Goal: Task Accomplishment & Management: Complete application form

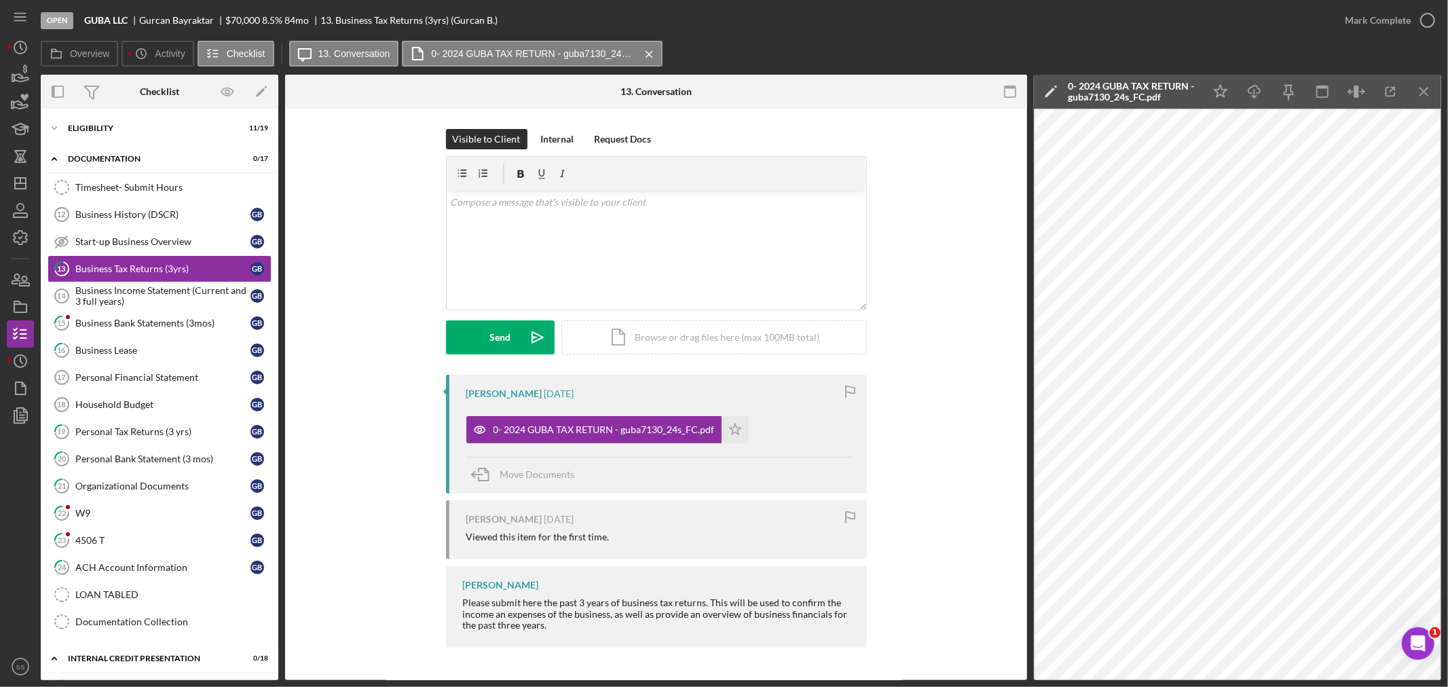
scroll to position [1, 0]
click at [14, 190] on icon "Icon/Dashboard" at bounding box center [20, 183] width 34 height 34
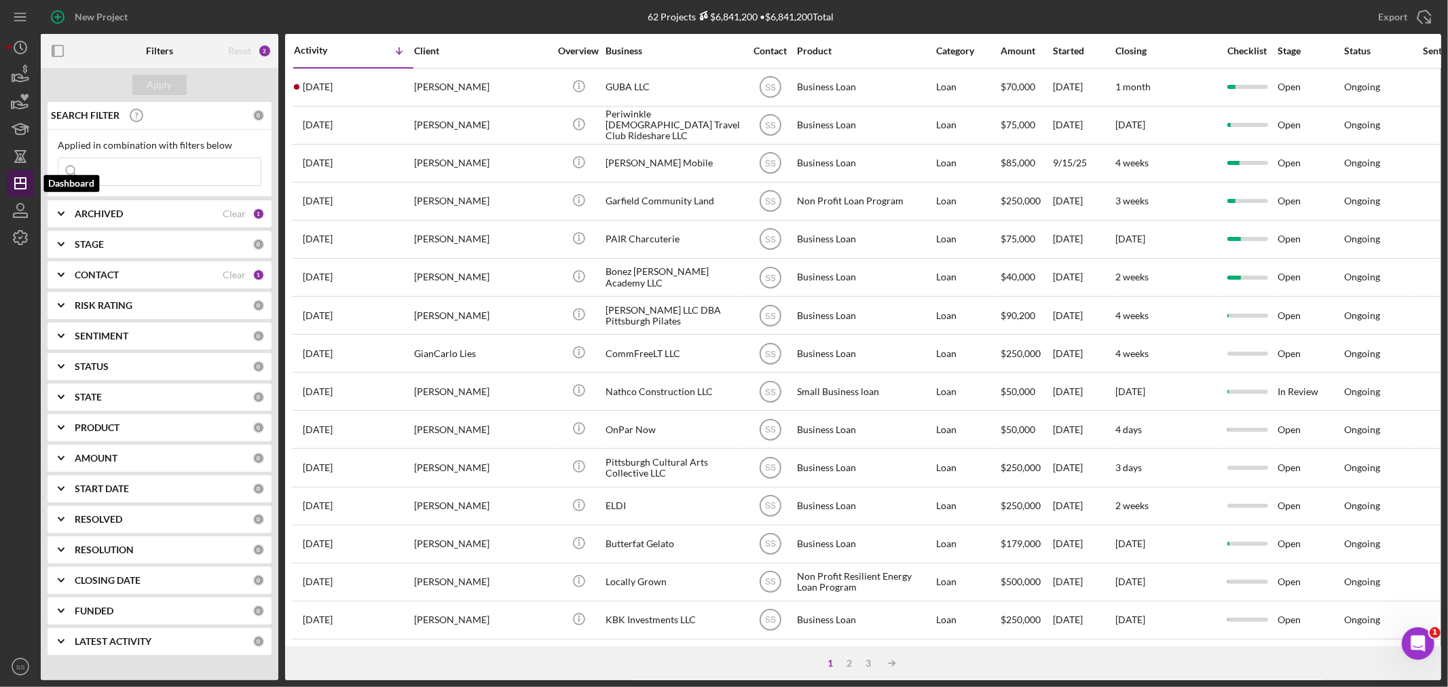
click at [18, 181] on icon "Icon/Dashboard" at bounding box center [20, 183] width 34 height 34
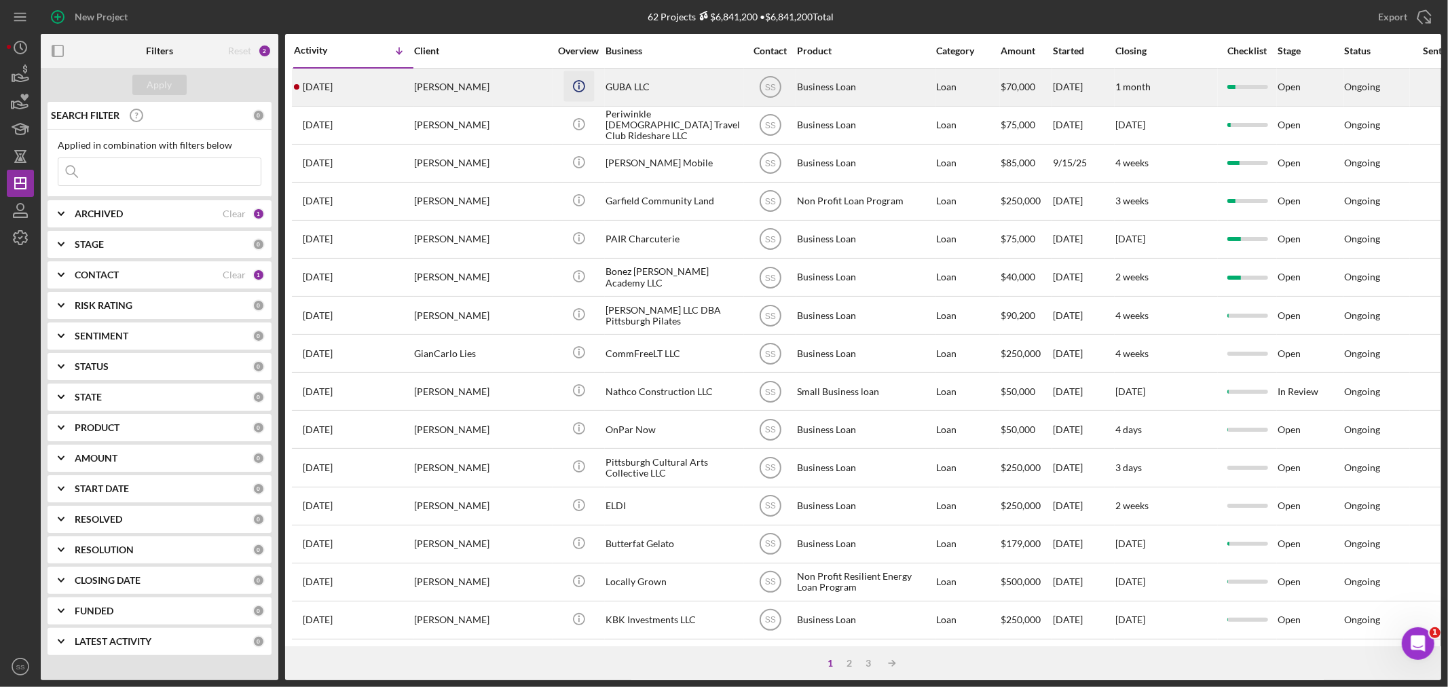
click at [574, 83] on circle "button" at bounding box center [578, 85] width 11 height 11
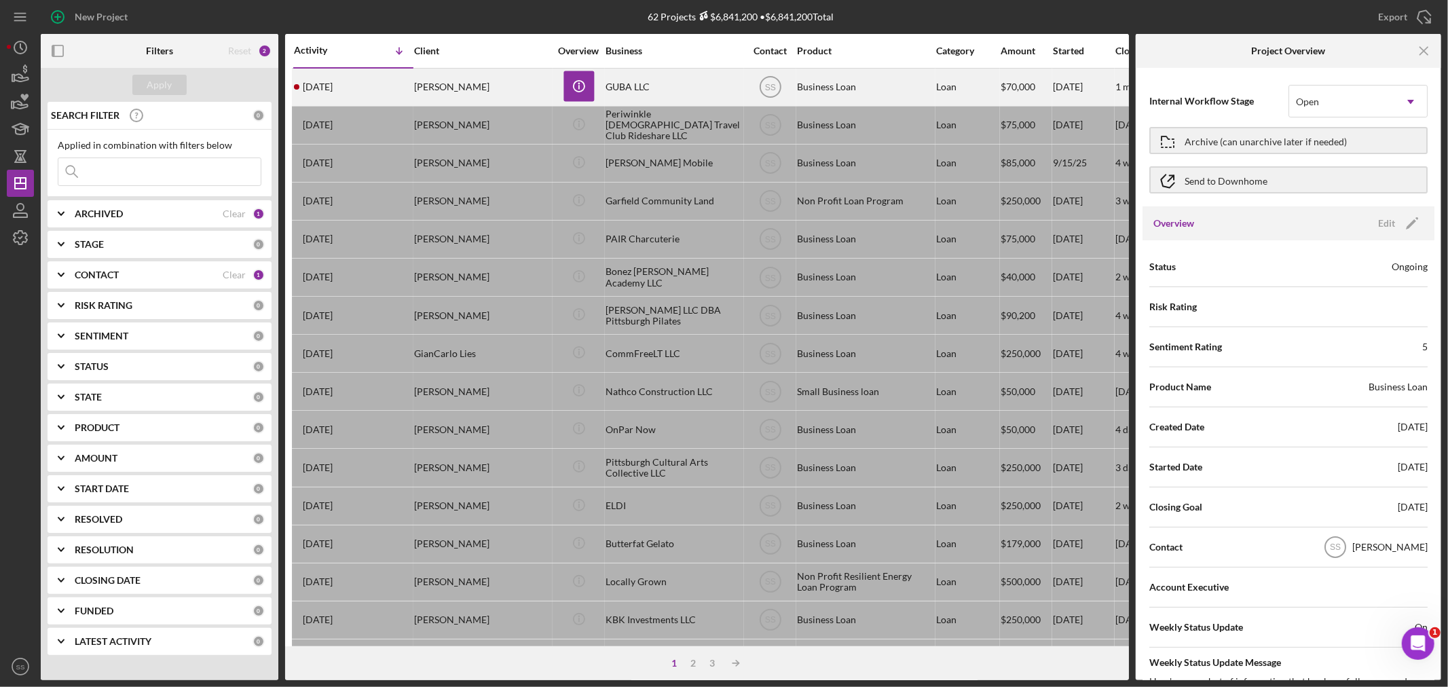
click at [464, 92] on div "[PERSON_NAME]" at bounding box center [482, 87] width 136 height 36
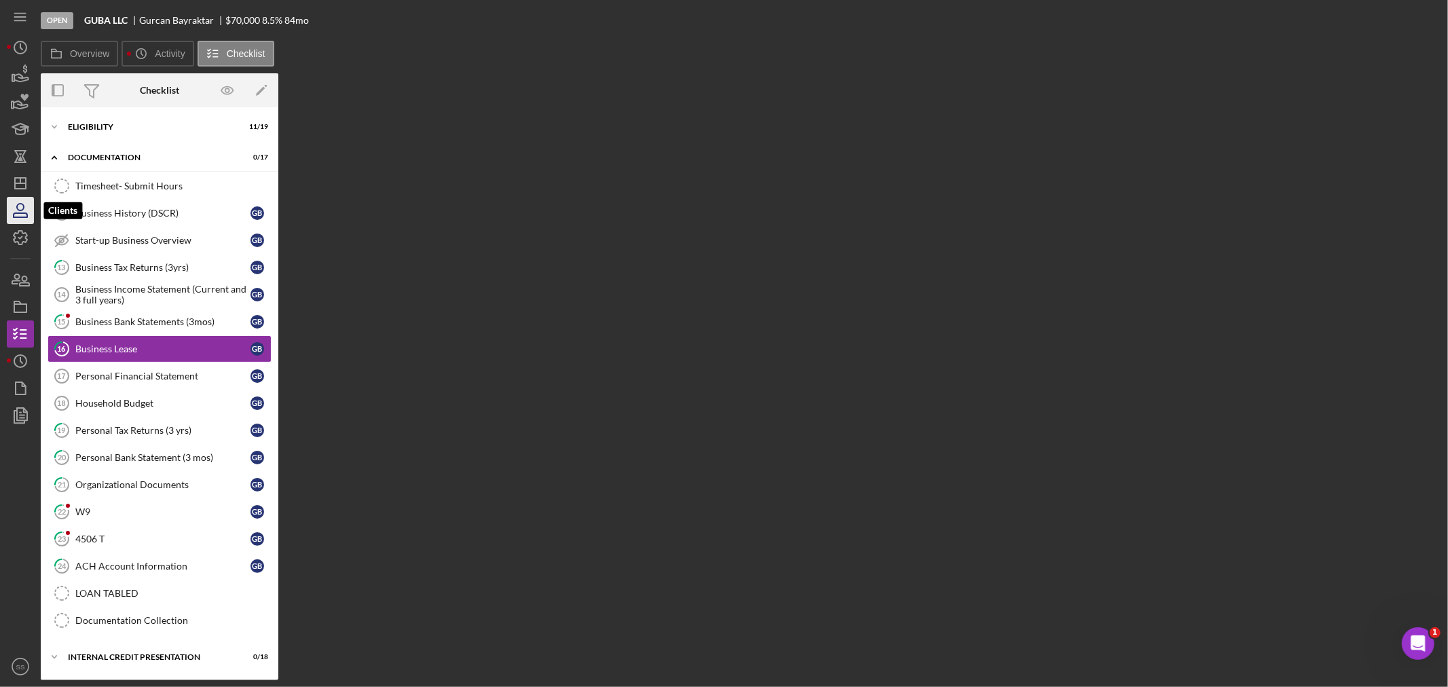
click at [25, 213] on icon "button" at bounding box center [21, 215] width 14 height 4
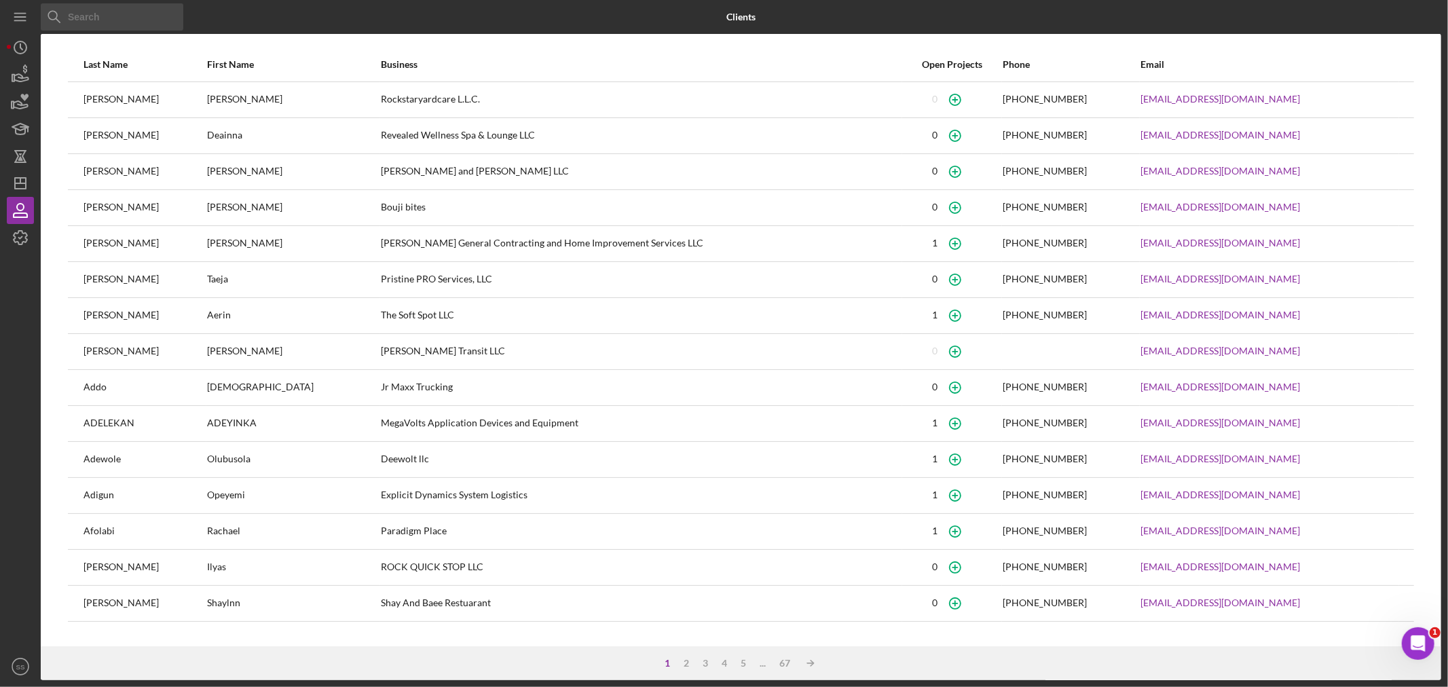
click at [90, 16] on input at bounding box center [112, 16] width 143 height 27
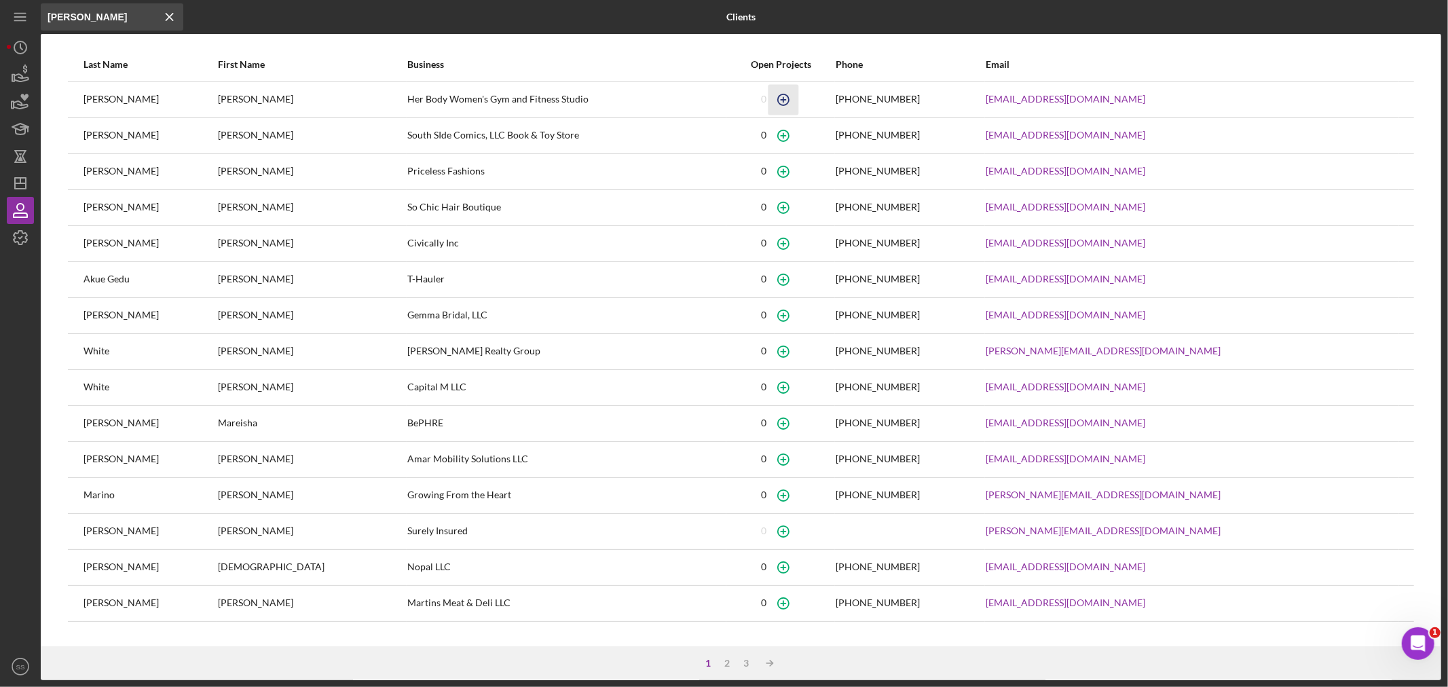
type input "[PERSON_NAME]"
click at [799, 95] on icon "button" at bounding box center [783, 99] width 31 height 31
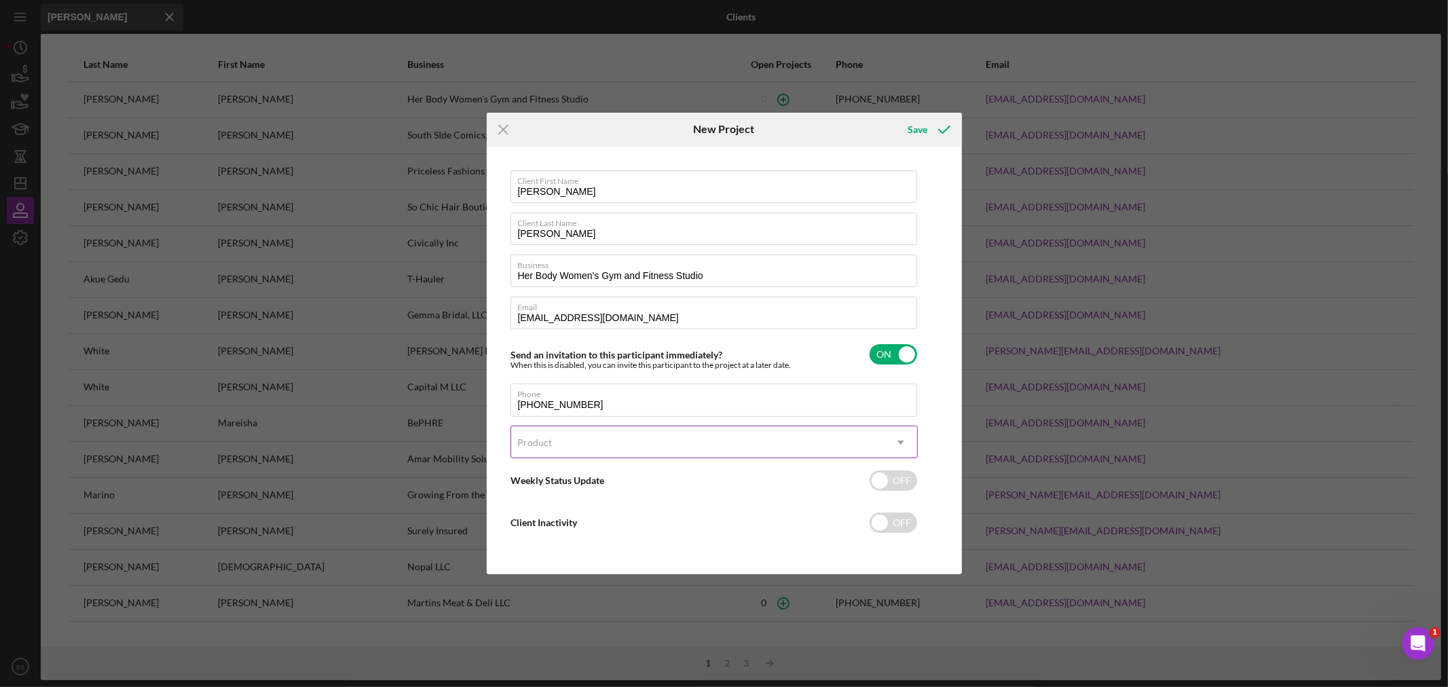
click at [592, 437] on div "Product" at bounding box center [697, 442] width 373 height 31
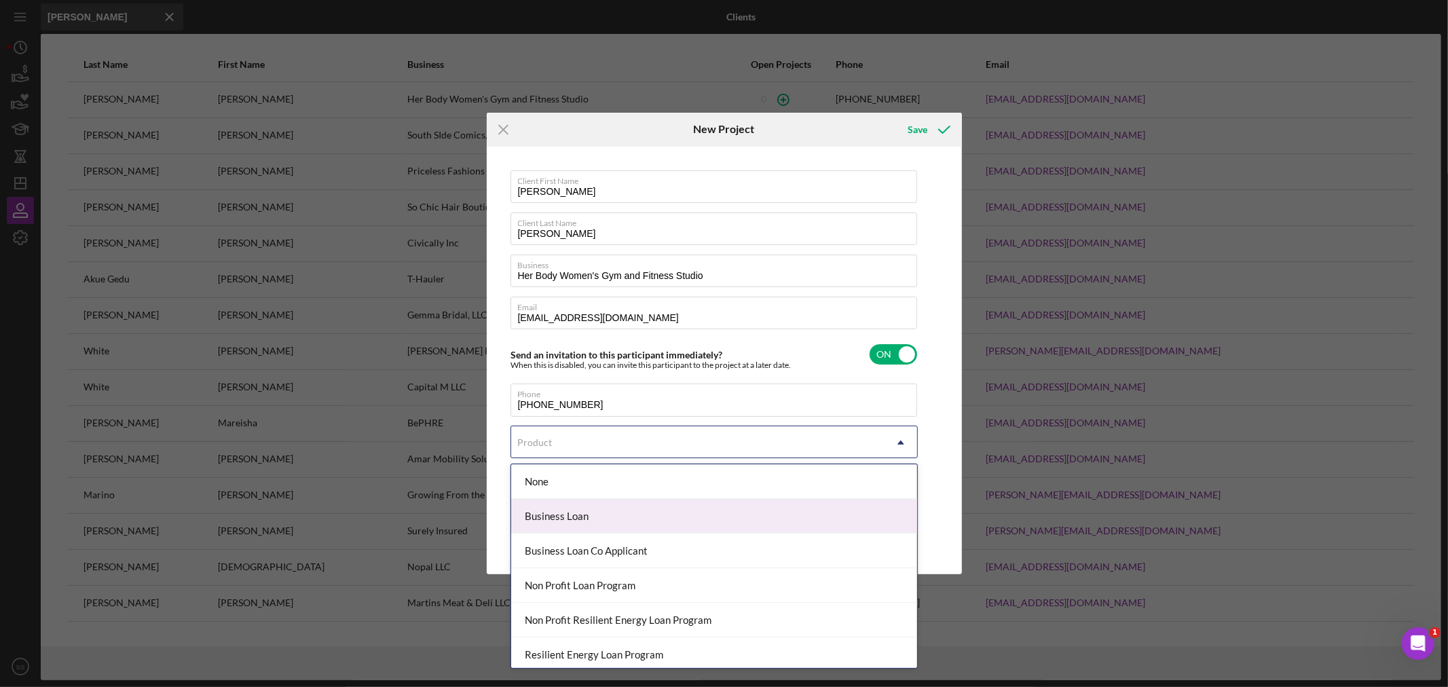
click at [560, 520] on div "Business Loan" at bounding box center [714, 516] width 406 height 35
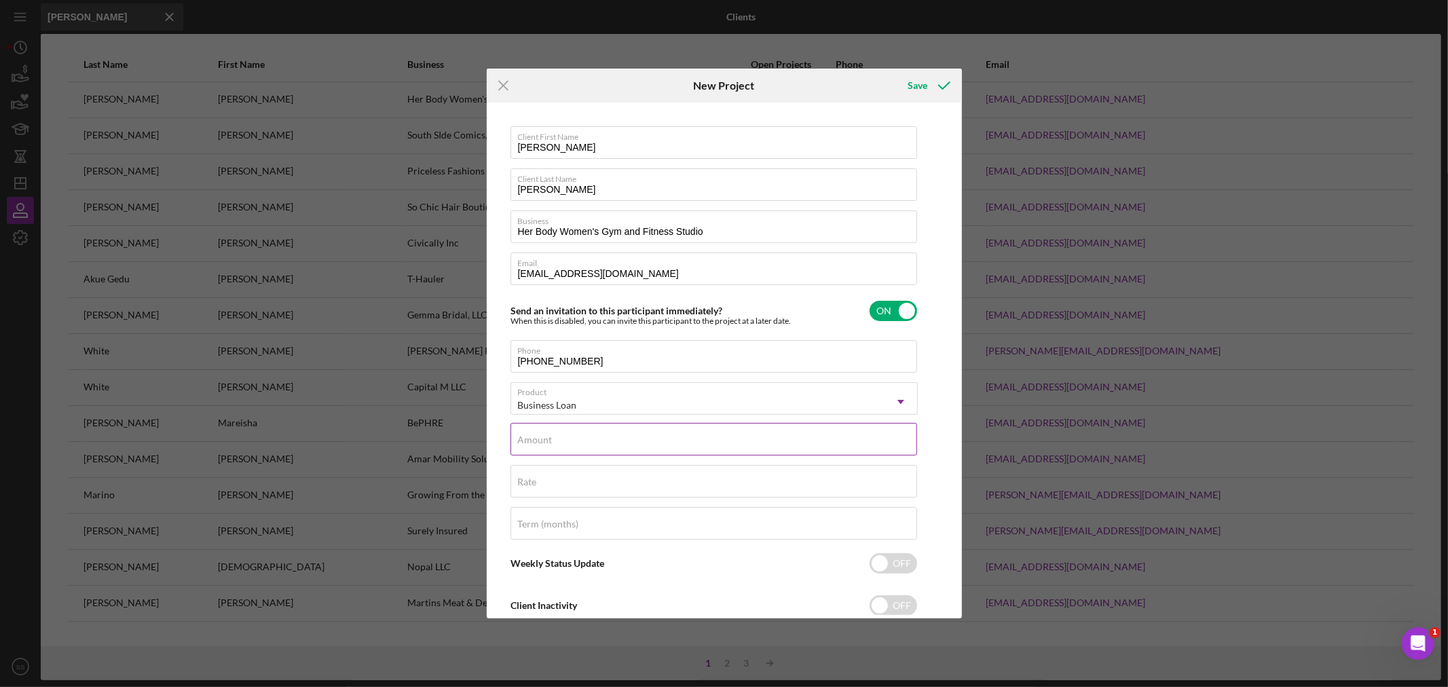
click at [538, 443] on label "Amount" at bounding box center [535, 439] width 35 height 11
click at [538, 443] on input "Amount" at bounding box center [713, 439] width 407 height 33
type input "$75,000"
click at [519, 487] on label "Rate" at bounding box center [527, 481] width 19 height 11
click at [519, 487] on input "Rate" at bounding box center [713, 481] width 407 height 33
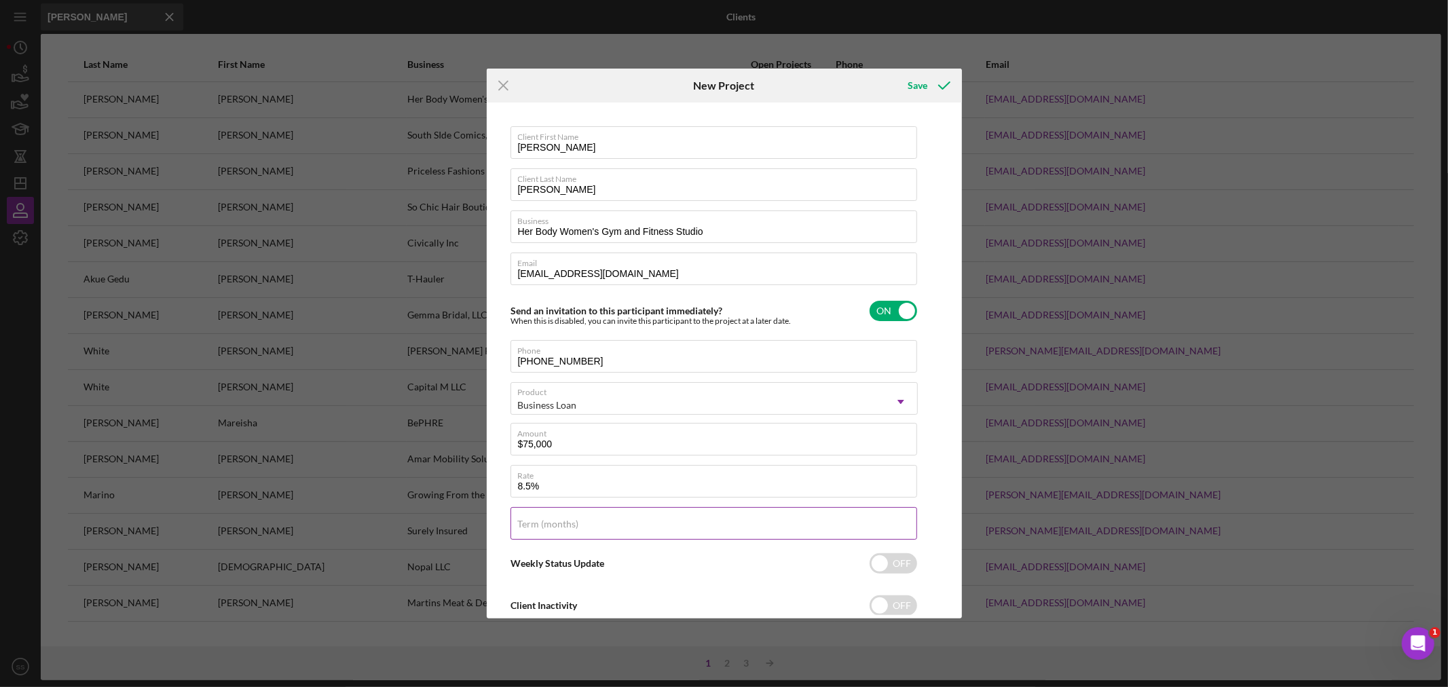
type input "8.500%"
click at [531, 529] on label "Term (months)" at bounding box center [548, 524] width 61 height 11
click at [531, 529] on input "Term (months)" at bounding box center [713, 523] width 407 height 33
type input "84"
click at [878, 565] on input "checkbox" at bounding box center [893, 563] width 48 height 20
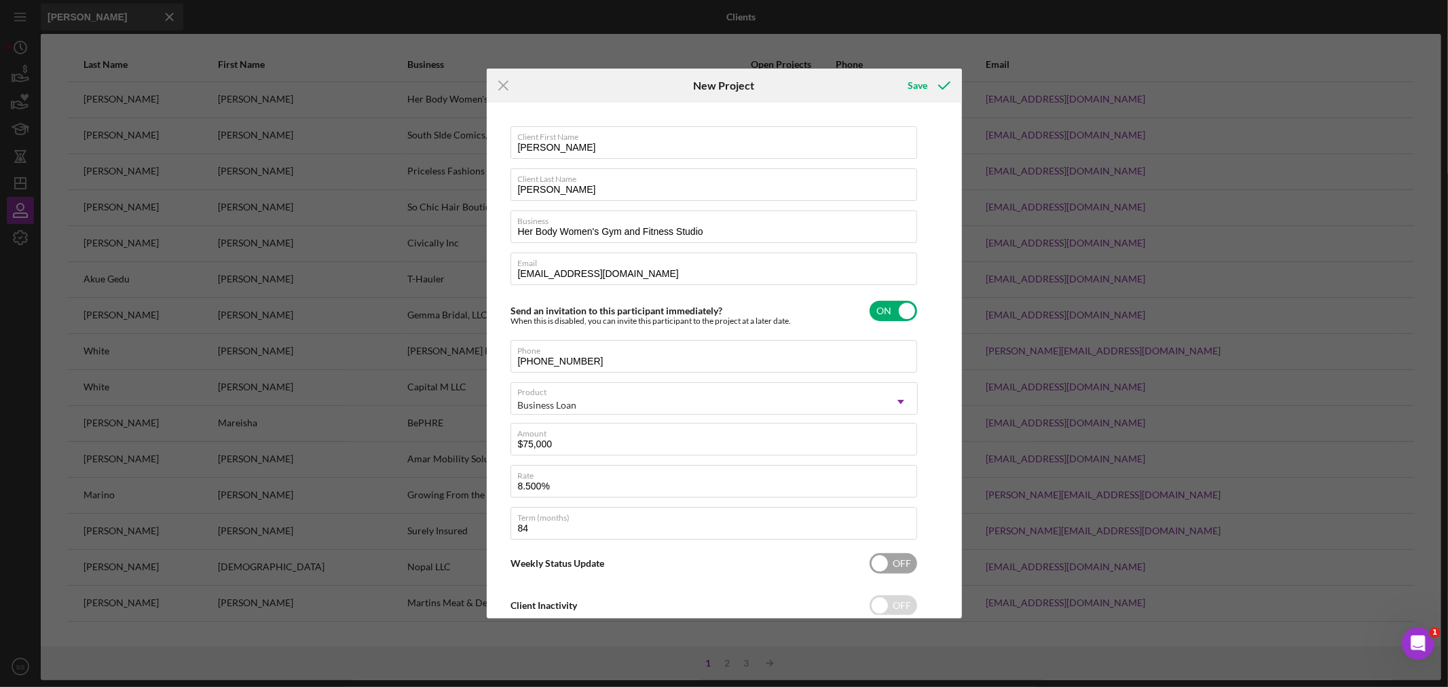
checkbox input "true"
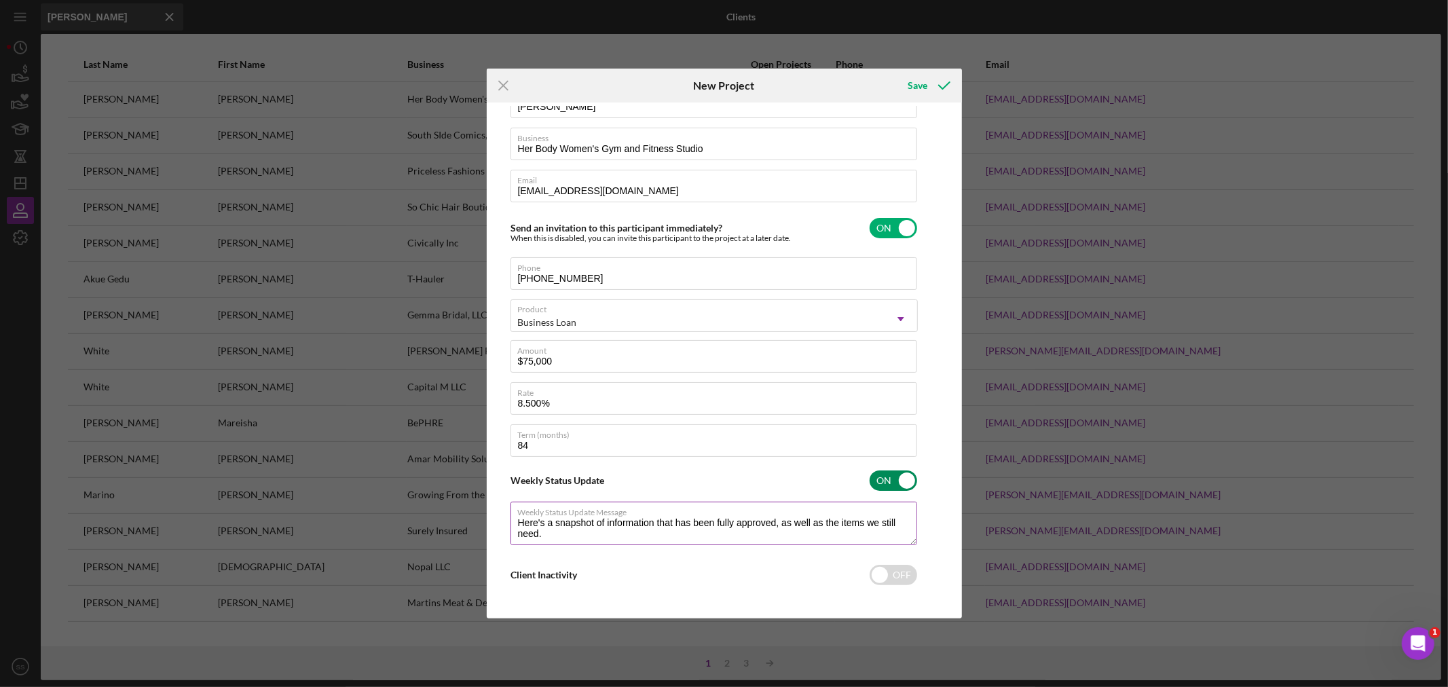
scroll to position [85, 0]
type textarea "Here's a snapshot of information that has been fully approved, as well as the i…"
click at [897, 585] on div "Client Inactivity OFF" at bounding box center [713, 573] width 407 height 29
checkbox input "true"
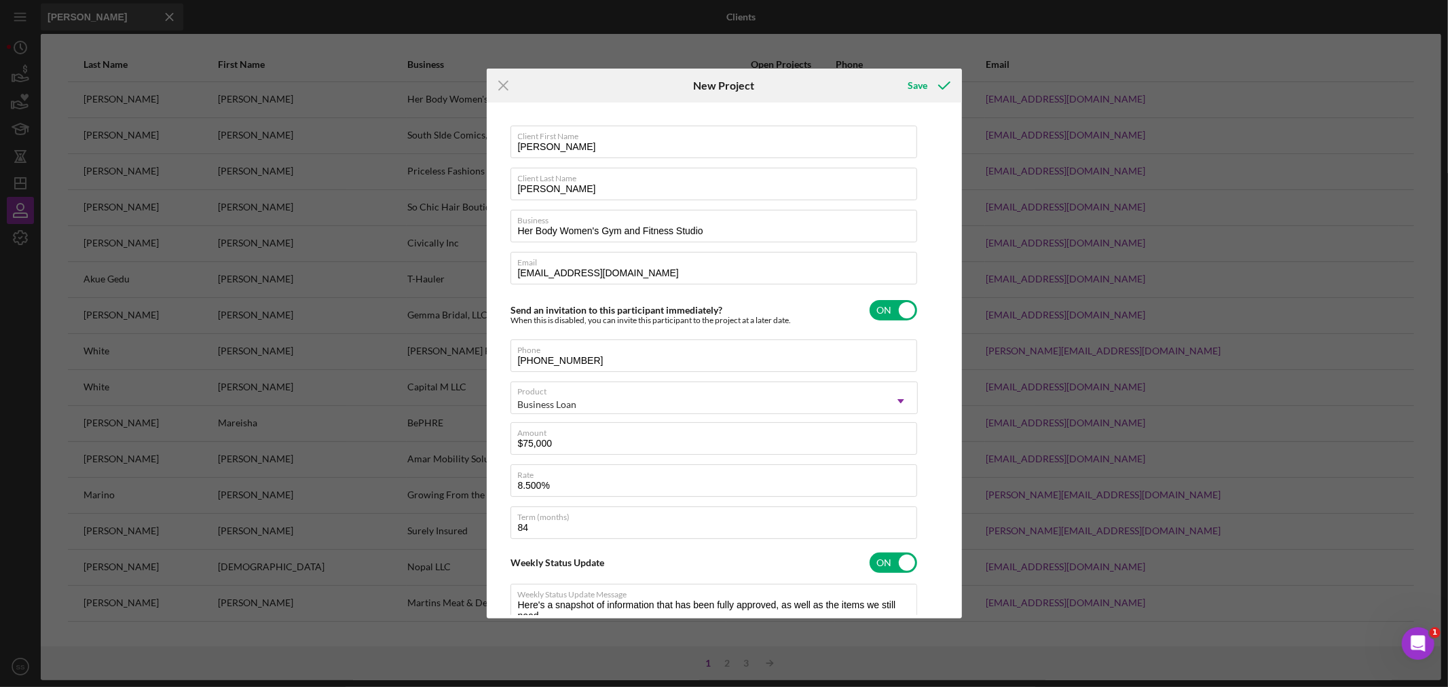
scroll to position [0, 0]
click at [945, 85] on icon "submit" at bounding box center [944, 86] width 34 height 34
type textarea "Here's a snapshot of information that has been fully approved, as well as the i…"
checkbox input "false"
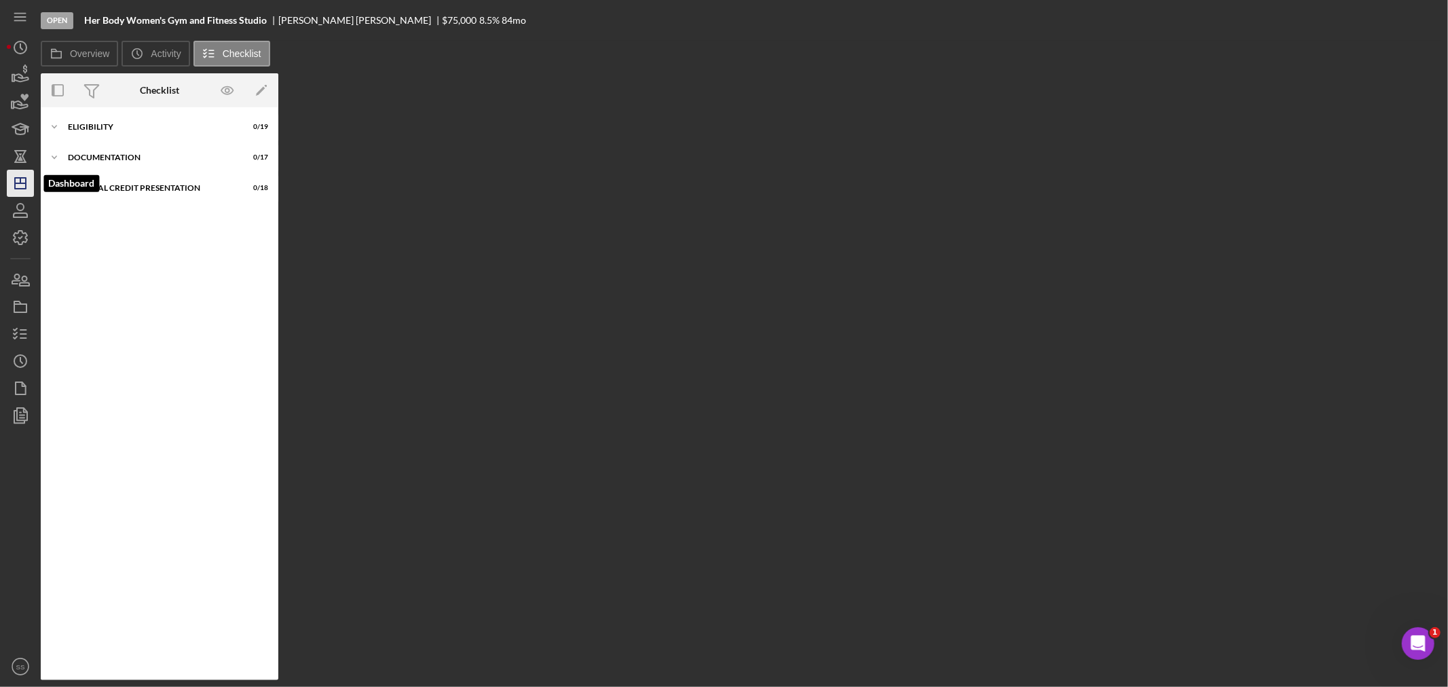
click at [16, 186] on icon "Icon/Dashboard" at bounding box center [20, 183] width 34 height 34
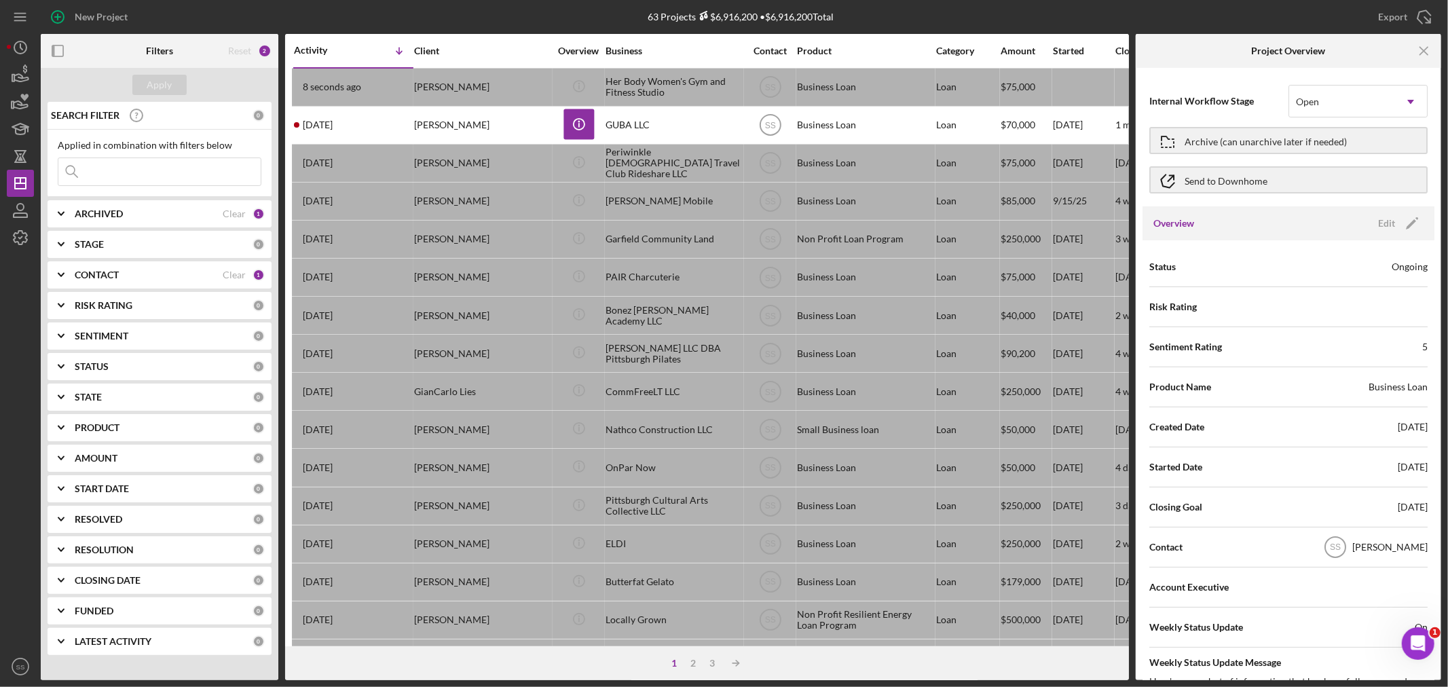
click at [517, 7] on div "63 Projects $6,916,200 • $6,916,200 Total" at bounding box center [741, 17] width 467 height 34
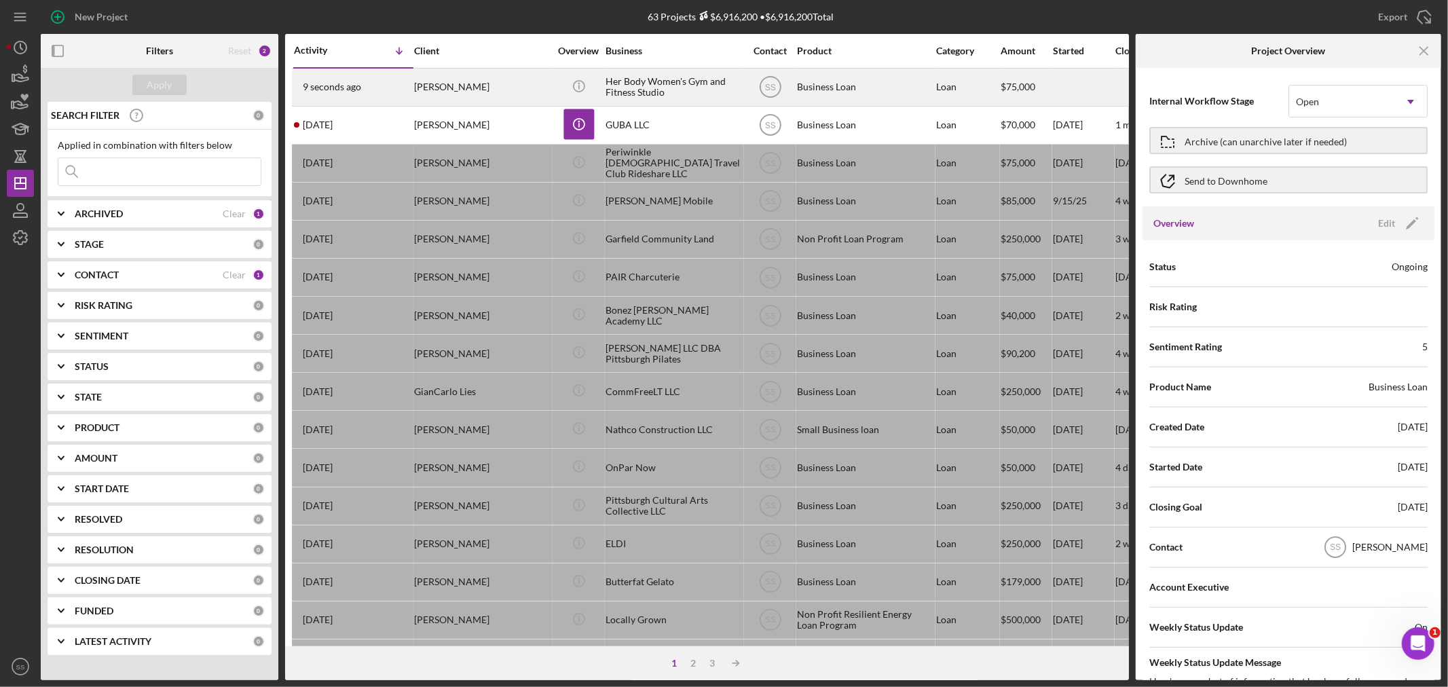
click at [508, 83] on div "[PERSON_NAME]" at bounding box center [482, 87] width 136 height 36
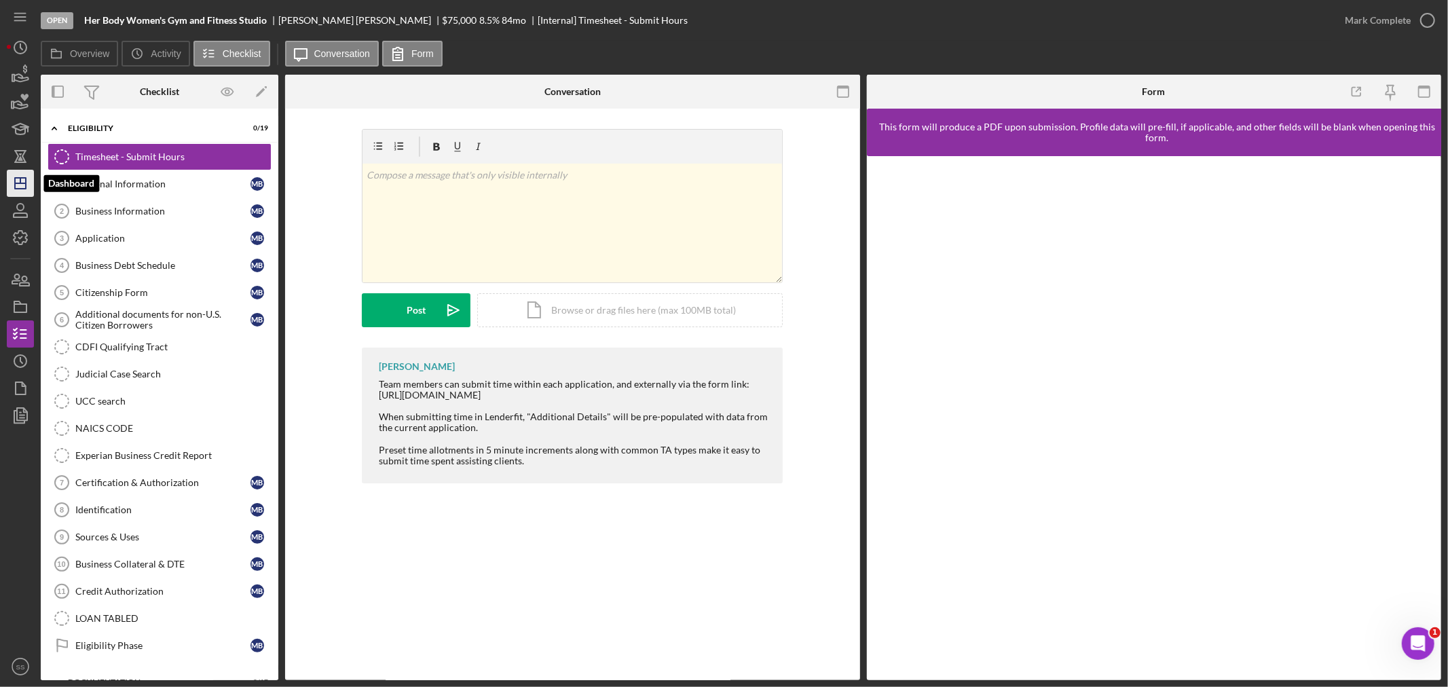
click at [19, 187] on icon "Icon/Dashboard" at bounding box center [20, 183] width 34 height 34
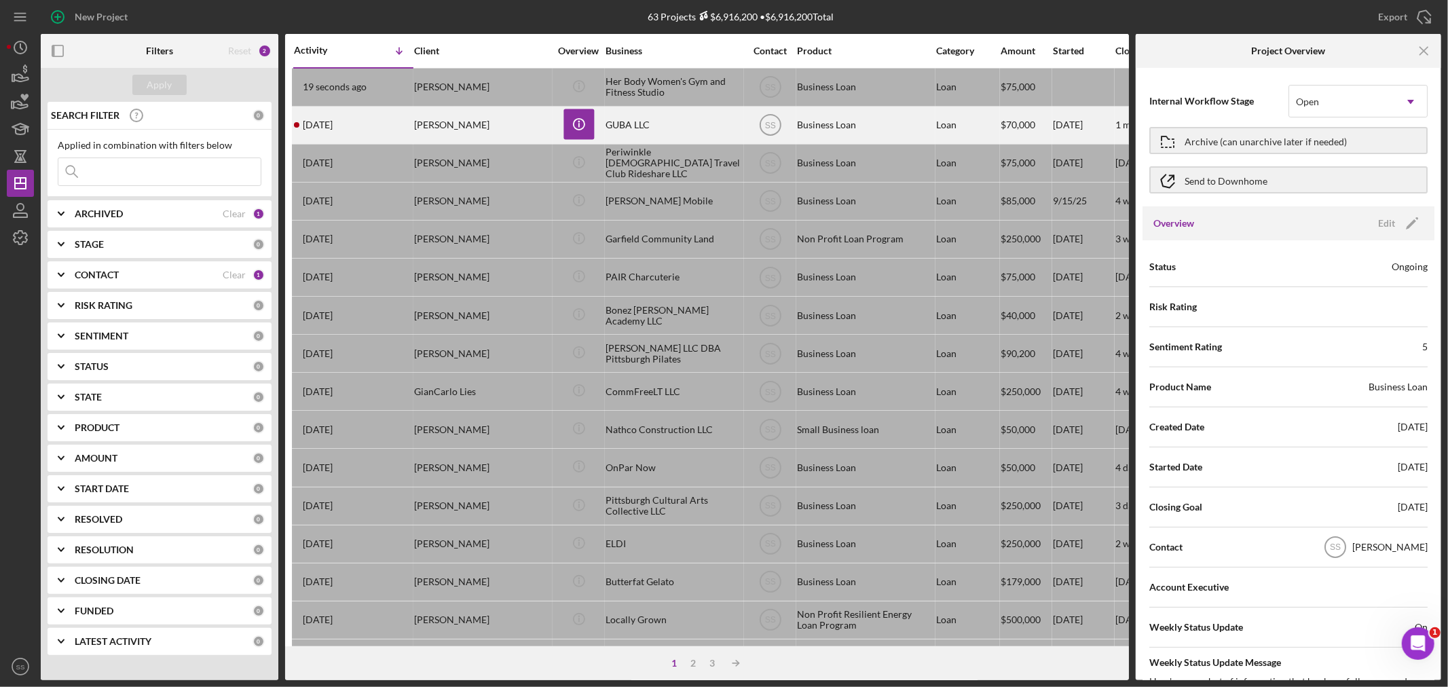
click at [424, 126] on div "[PERSON_NAME]" at bounding box center [482, 125] width 136 height 36
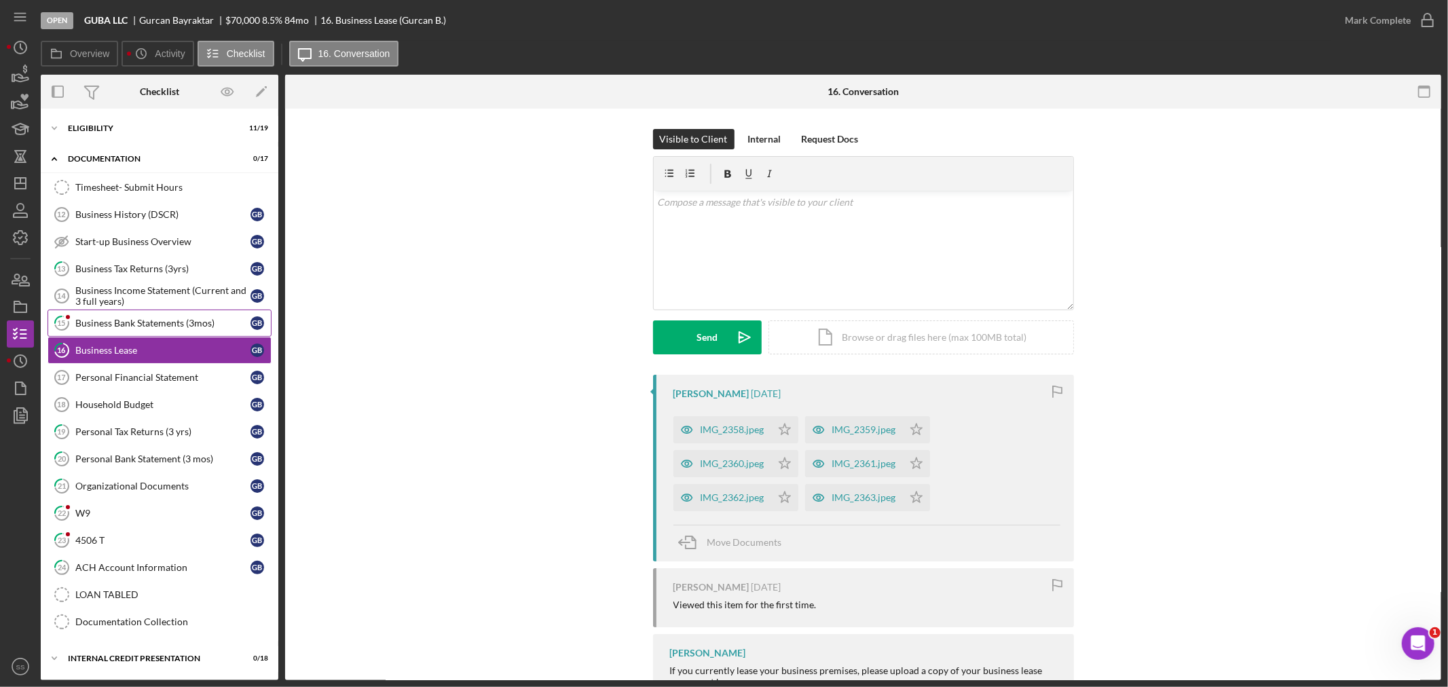
click at [160, 321] on div "Business Bank Statements (3mos)" at bounding box center [162, 323] width 175 height 11
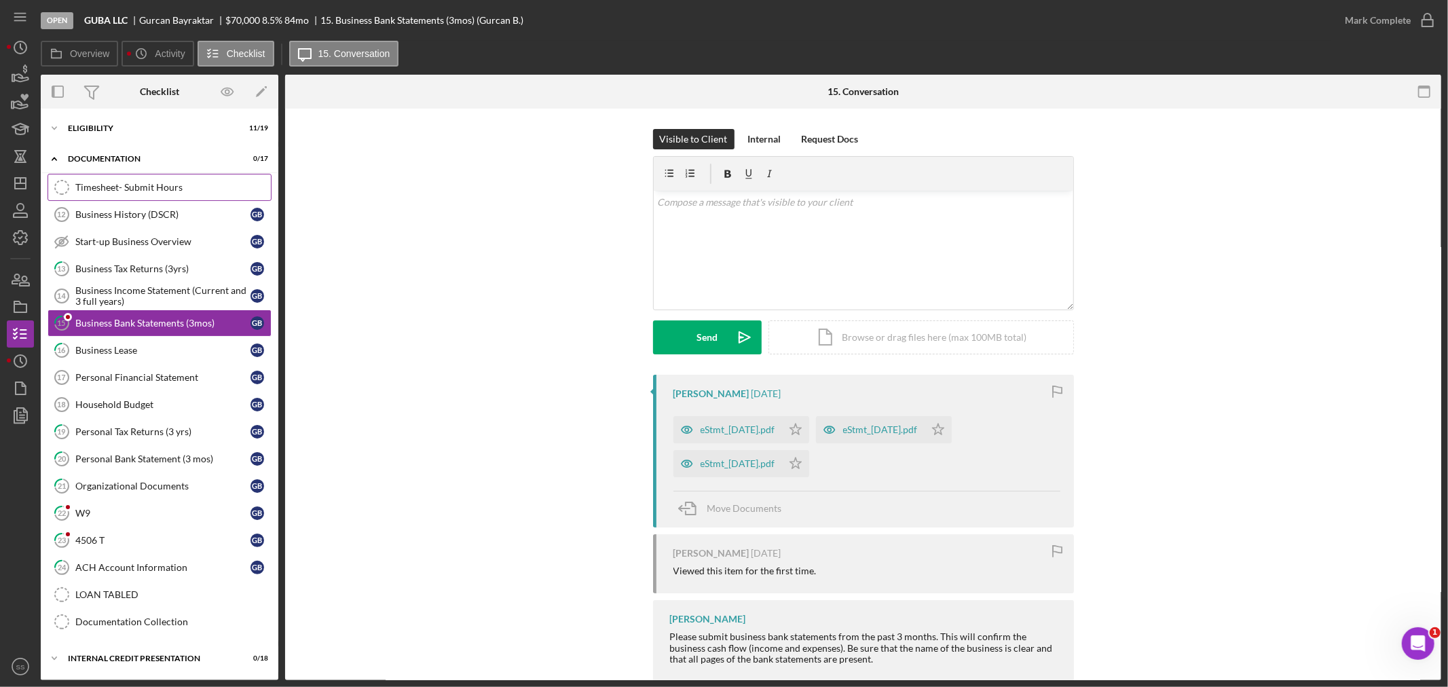
click at [122, 182] on div "Timesheet- Submit Hours" at bounding box center [172, 187] width 195 height 11
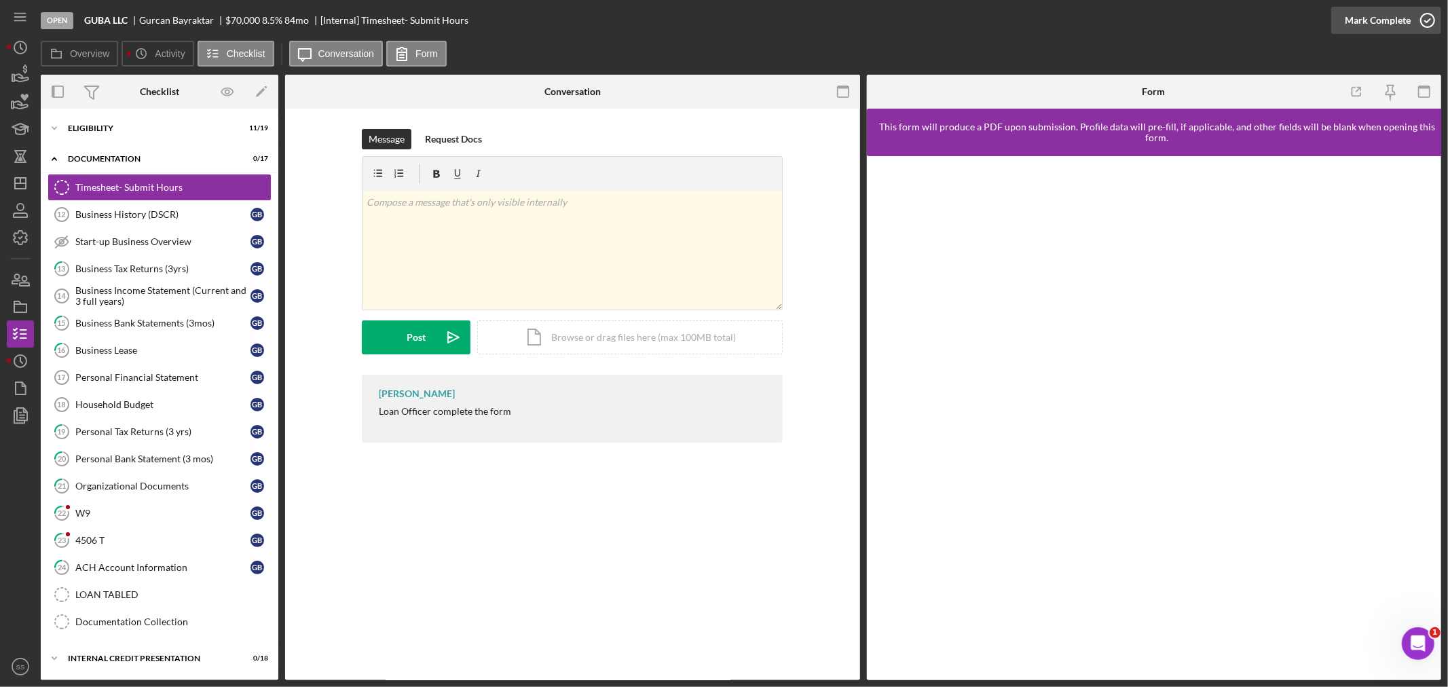
click at [1429, 24] on icon "button" at bounding box center [1427, 20] width 34 height 34
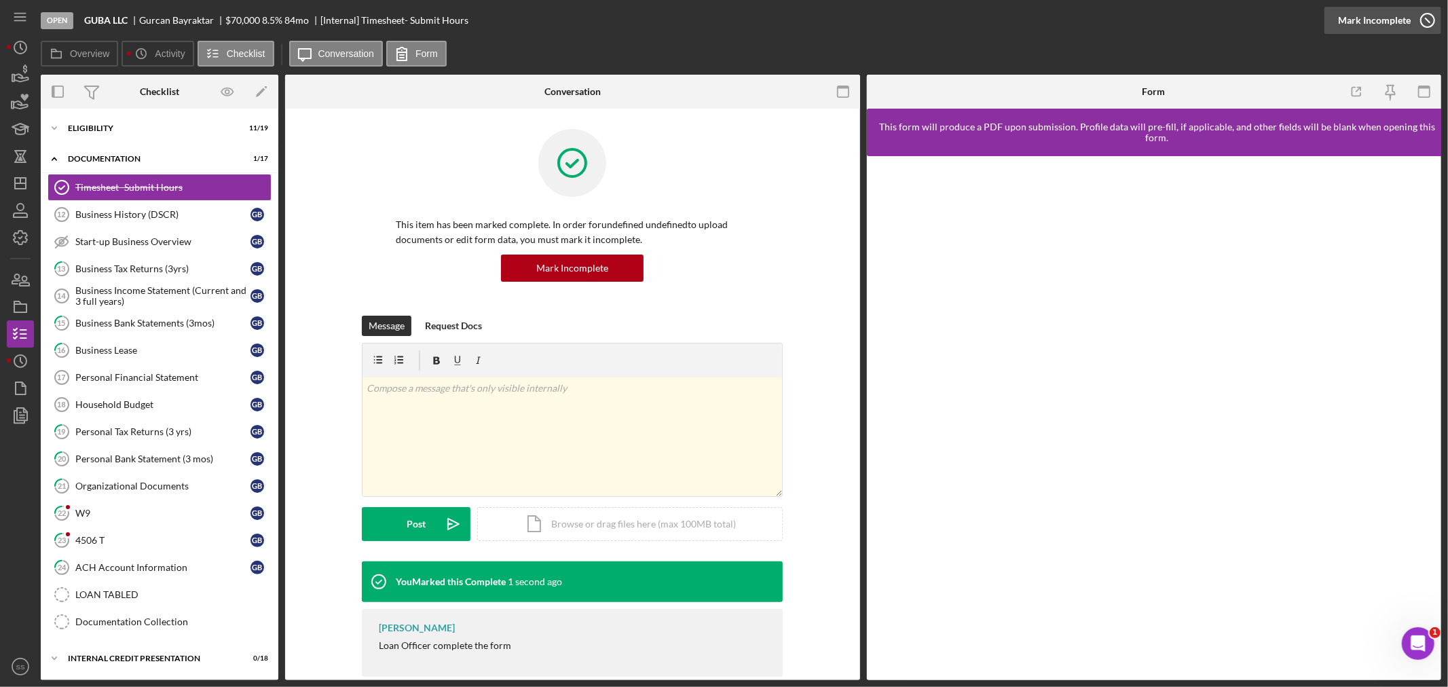
click at [1433, 24] on icon "button" at bounding box center [1427, 20] width 34 height 34
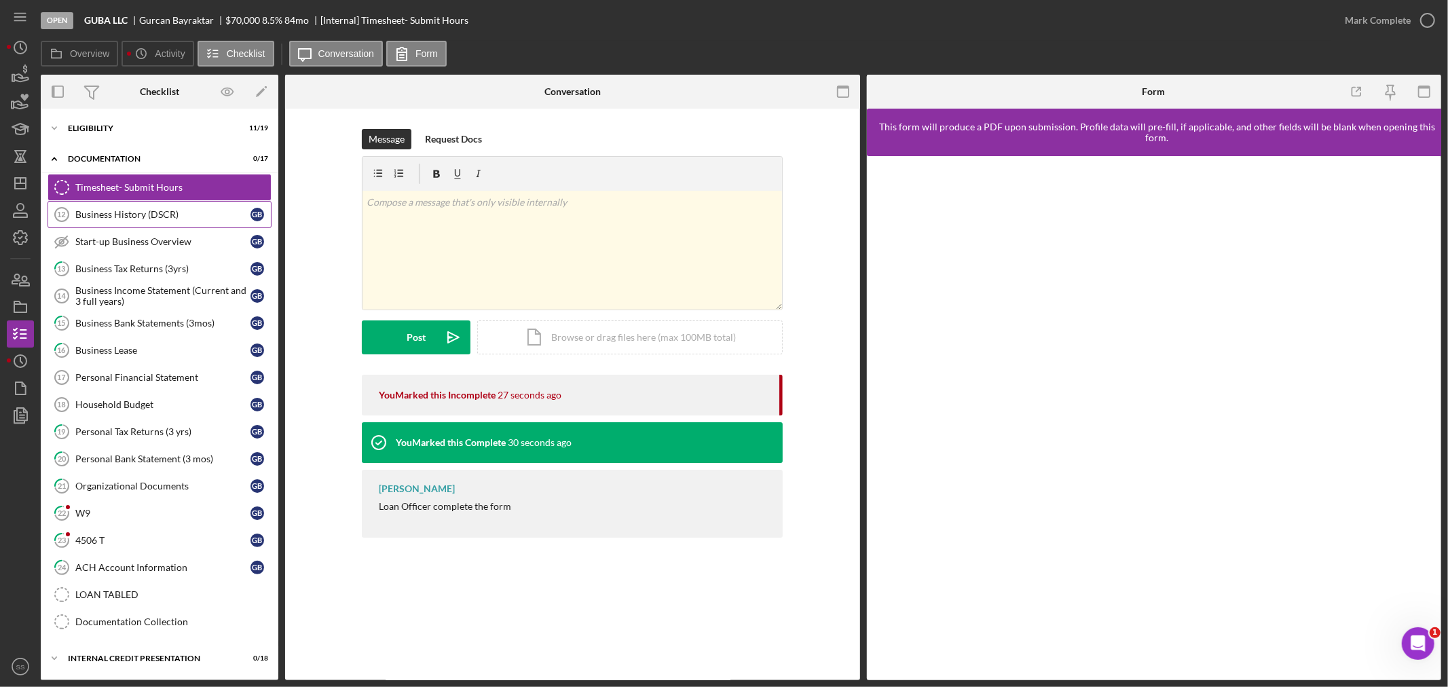
click at [163, 212] on div "Business History (DSCR)" at bounding box center [162, 214] width 175 height 11
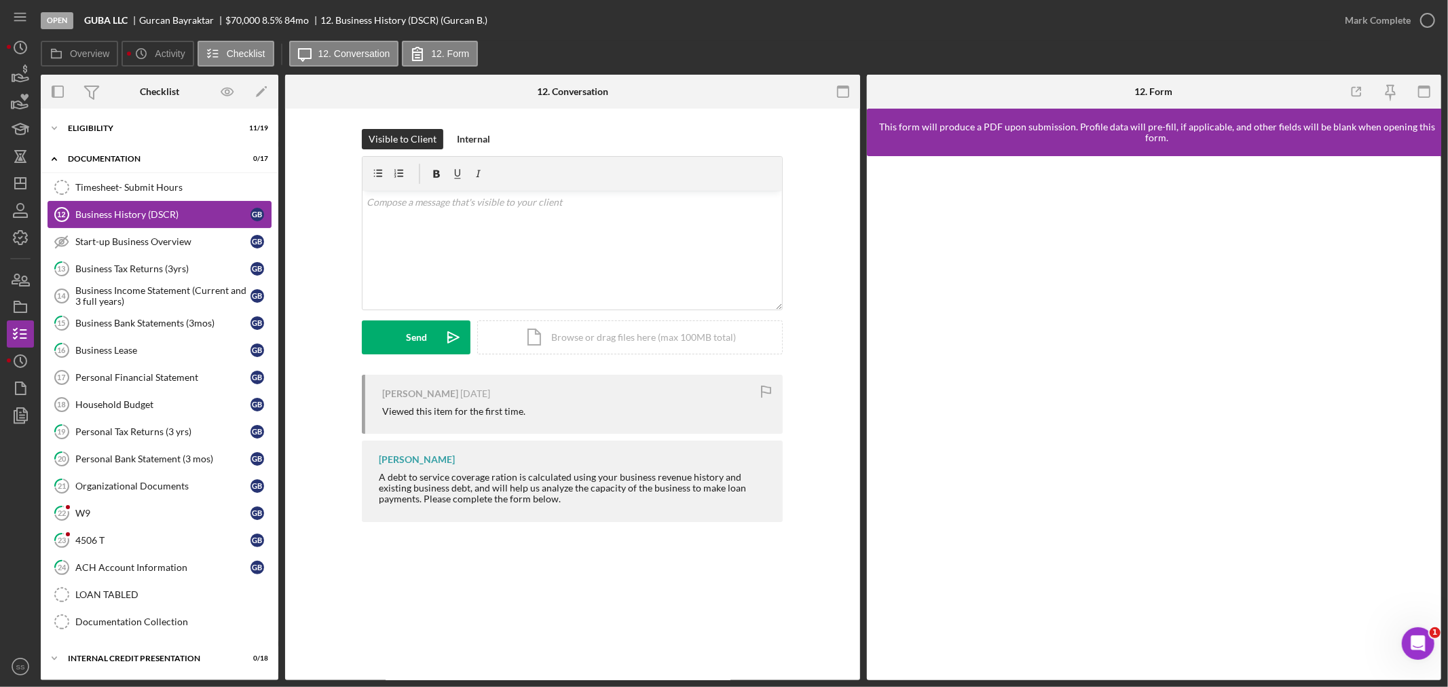
click at [163, 212] on div "Business History (DSCR)" at bounding box center [162, 214] width 175 height 11
click at [97, 130] on div "Eligibility" at bounding box center [164, 128] width 193 height 8
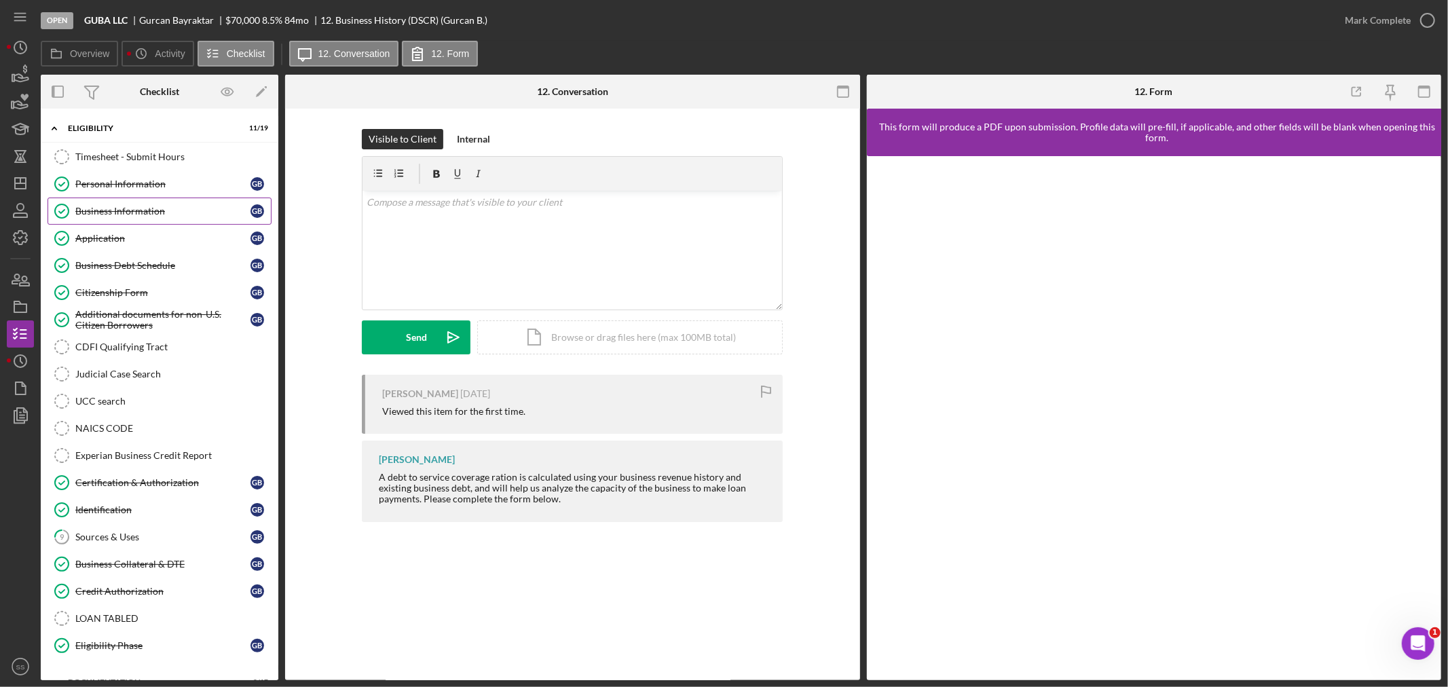
click at [117, 208] on div "Business Information" at bounding box center [162, 211] width 175 height 11
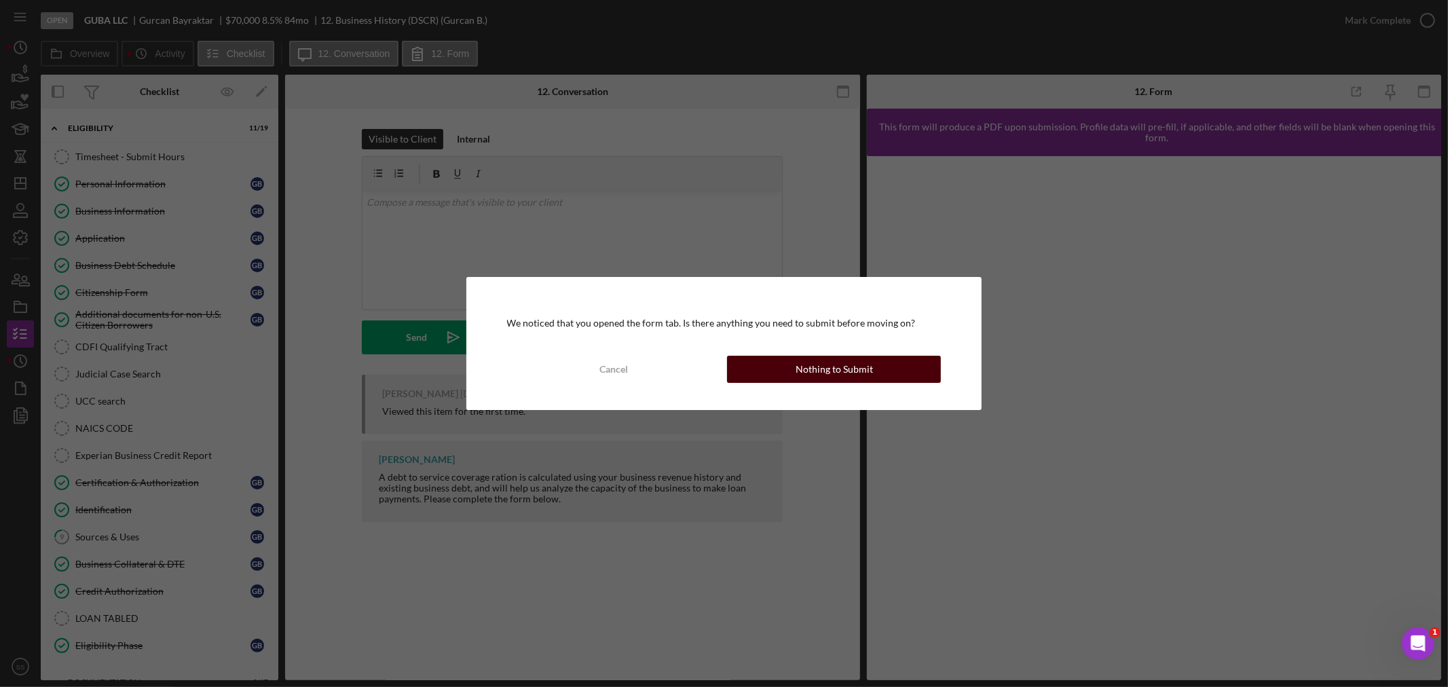
click at [761, 377] on button "Nothing to Submit" at bounding box center [834, 369] width 214 height 27
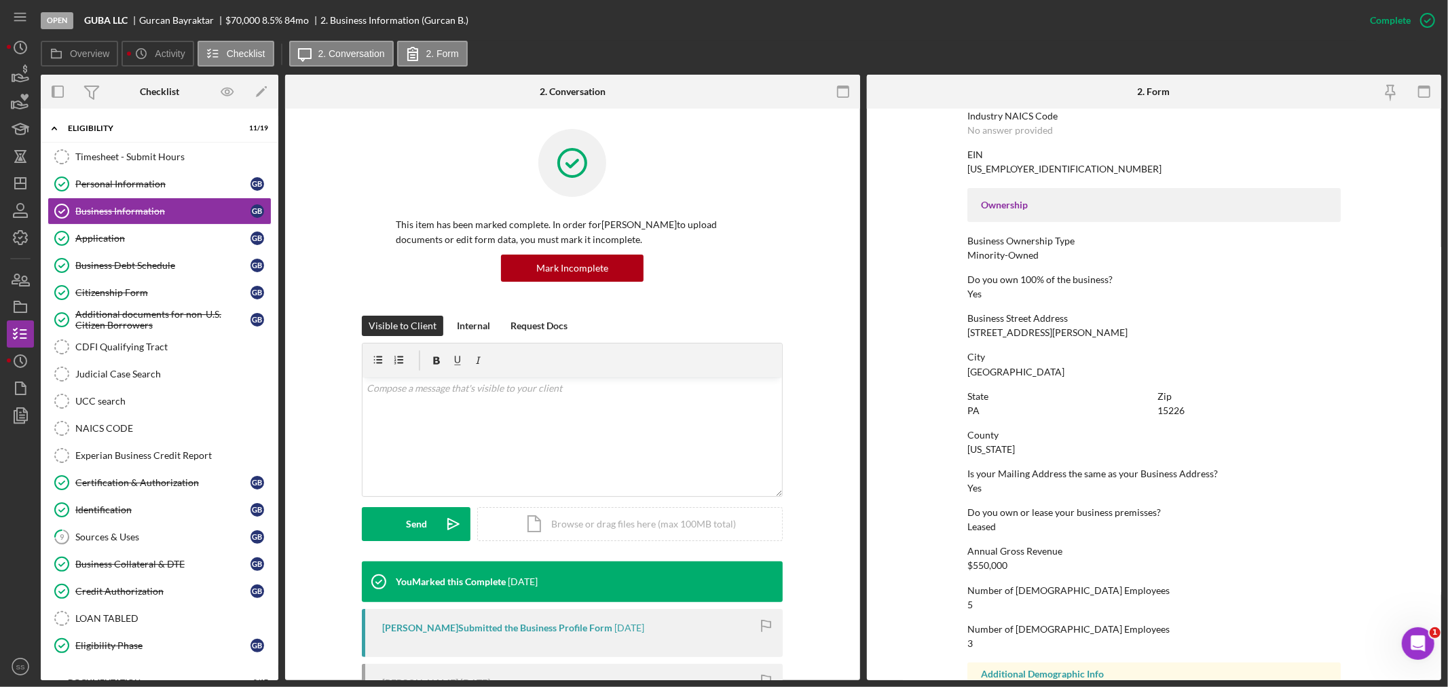
scroll to position [451, 0]
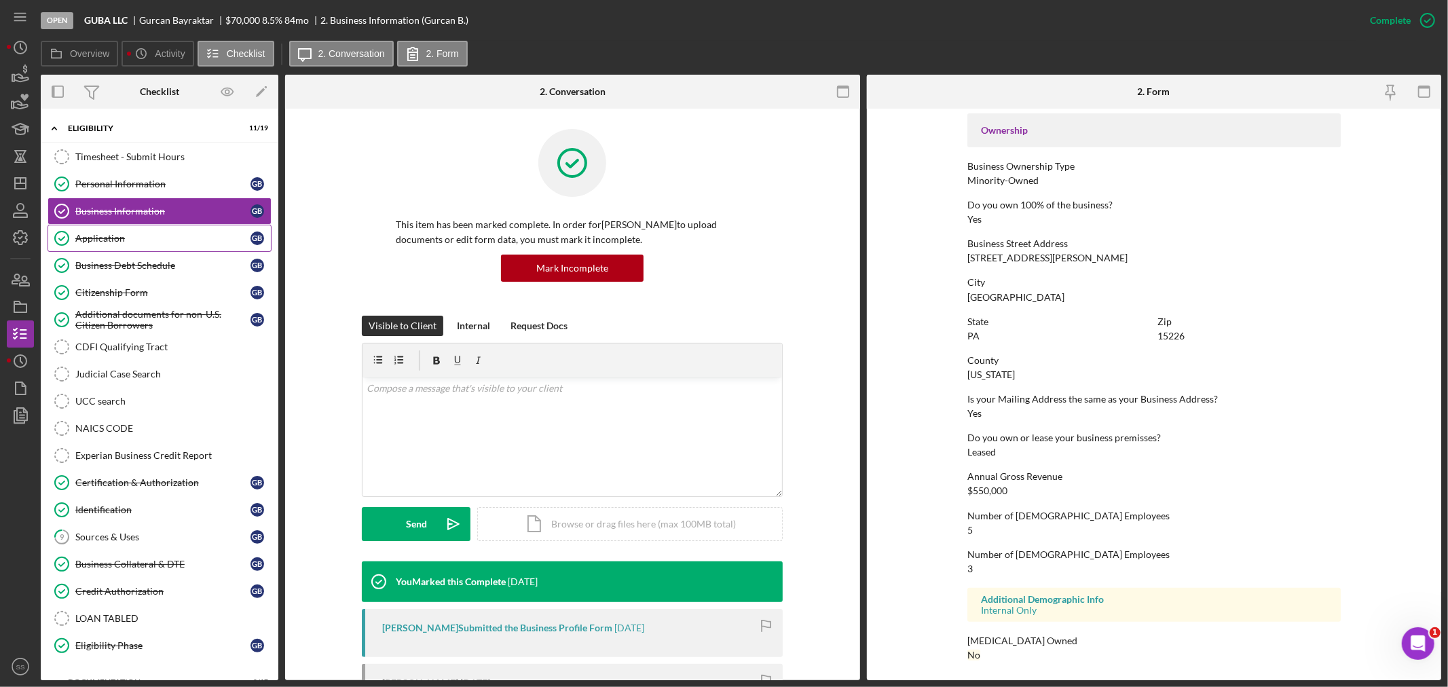
click at [122, 241] on div "Application" at bounding box center [162, 238] width 175 height 11
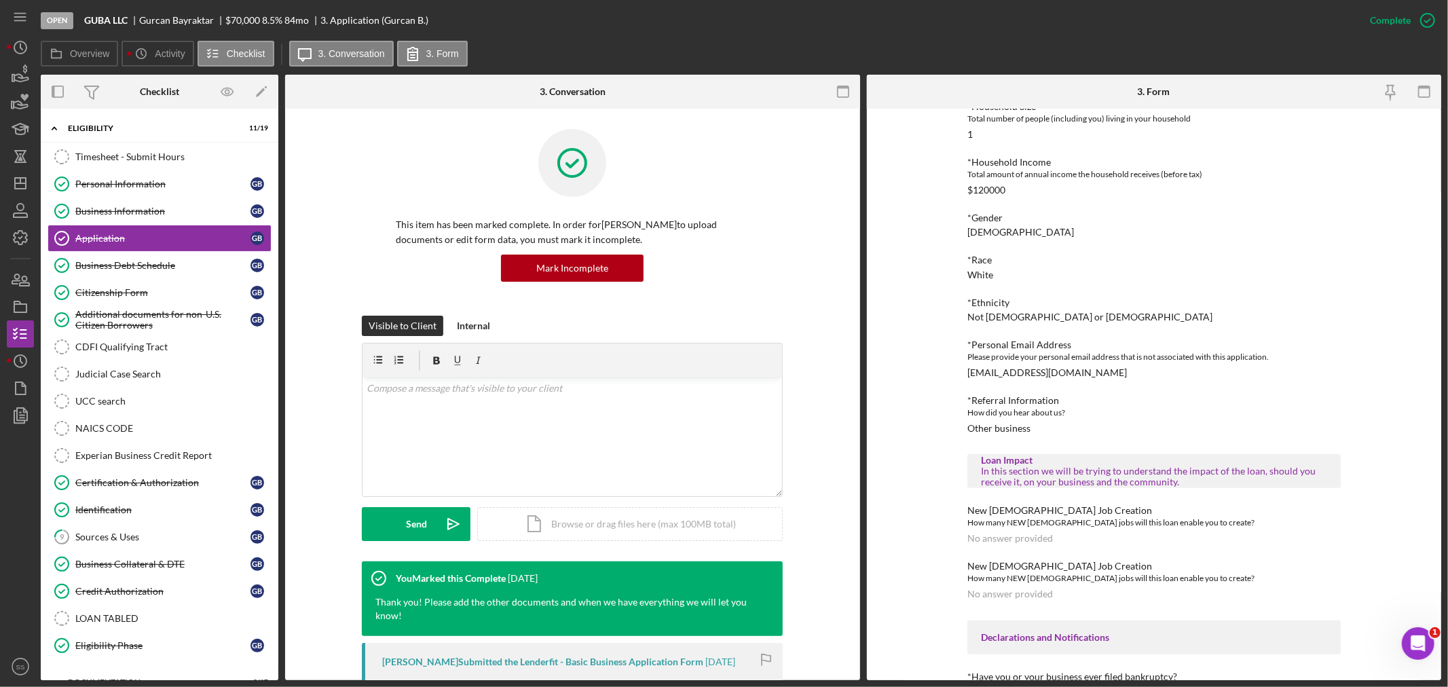
scroll to position [754, 0]
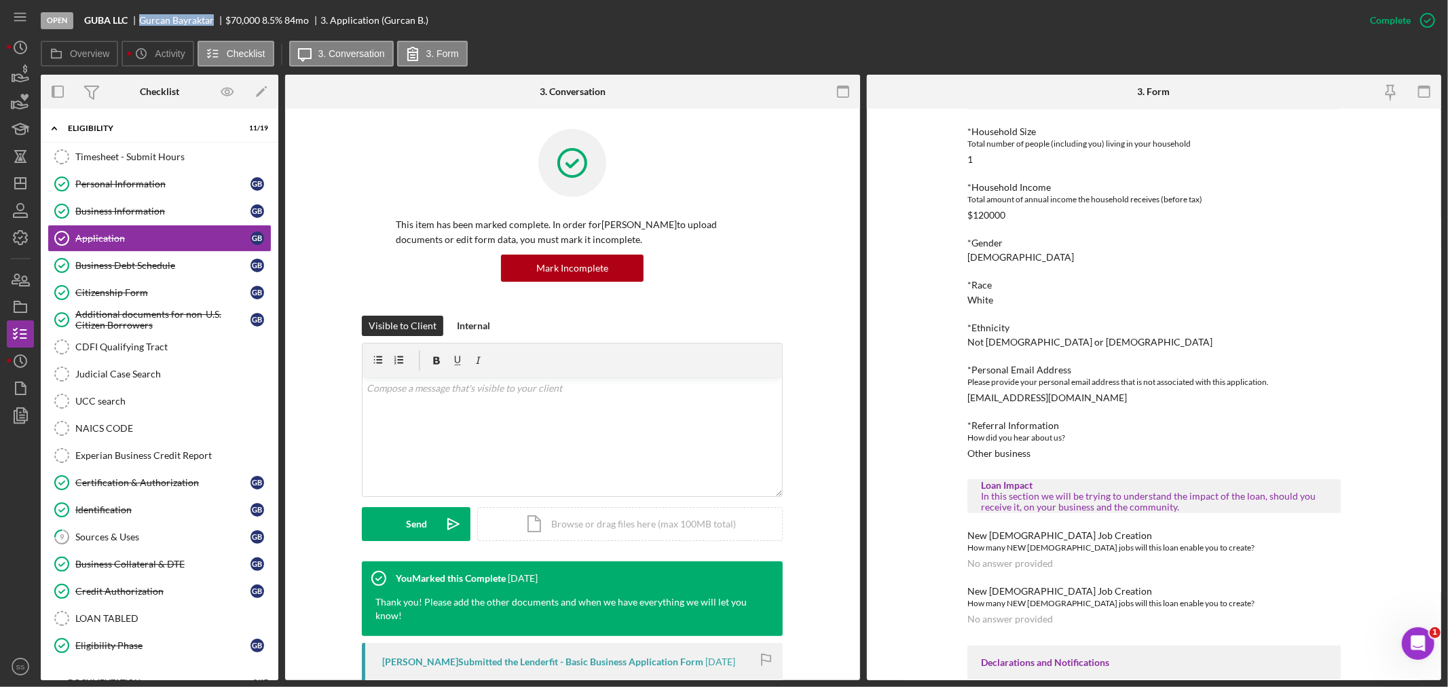
drag, startPoint x: 214, startPoint y: 18, endPoint x: 141, endPoint y: 20, distance: 73.3
click at [141, 20] on div "[PERSON_NAME]" at bounding box center [182, 20] width 86 height 11
copy div "[PERSON_NAME]"
click at [14, 187] on icon "Icon/Dashboard" at bounding box center [20, 183] width 34 height 34
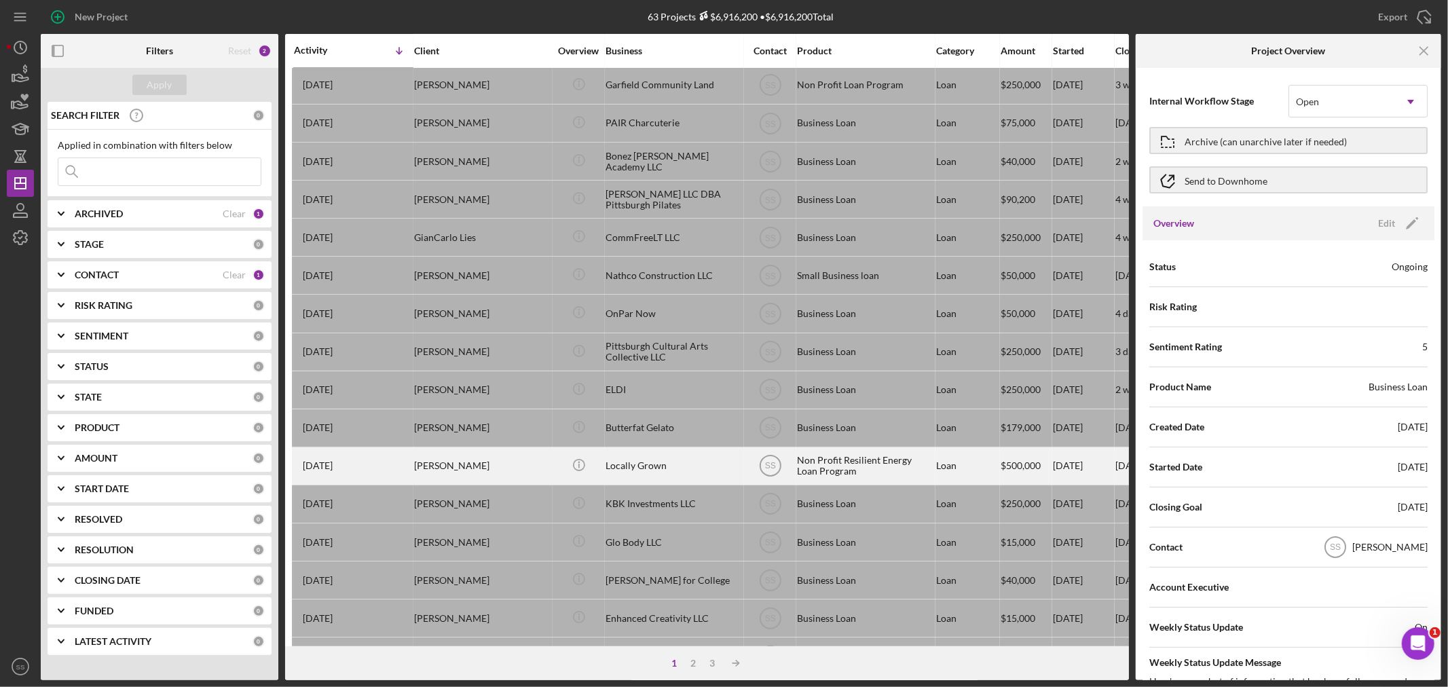
scroll to position [406, 0]
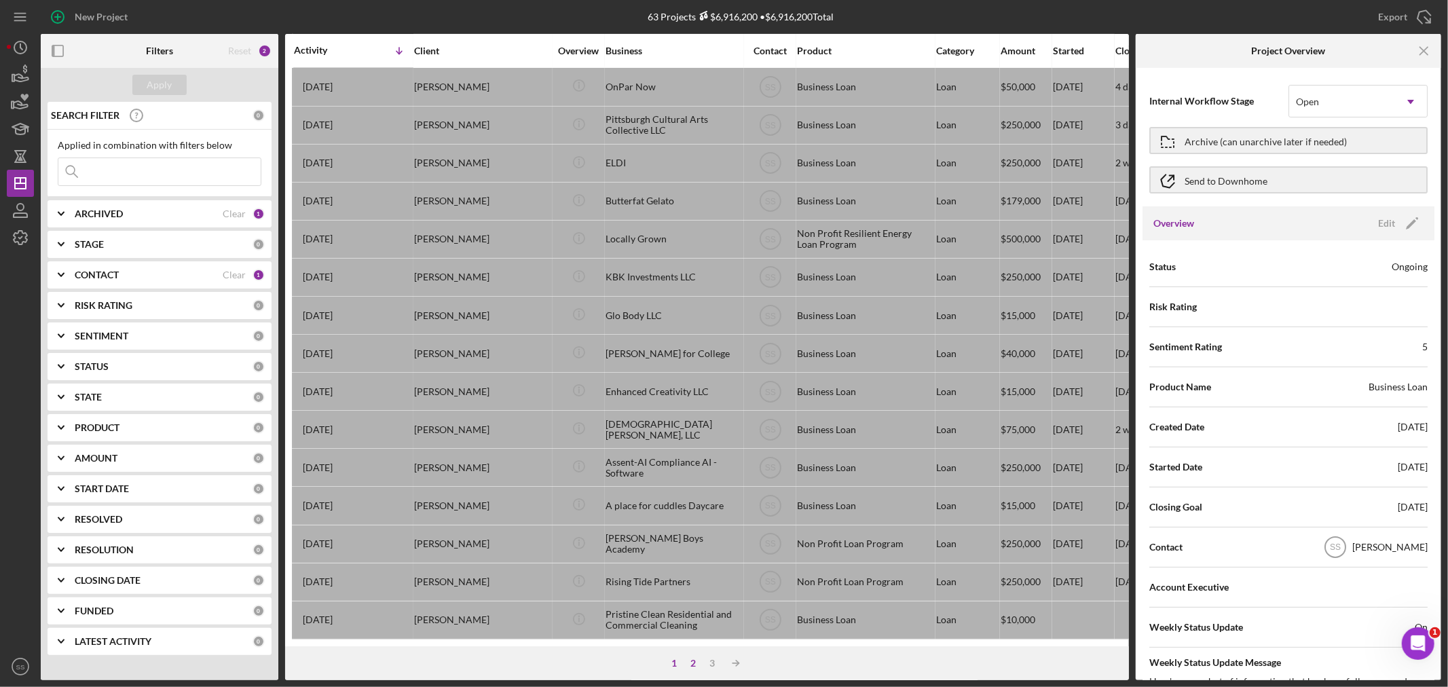
click at [693, 663] on div "2" at bounding box center [693, 663] width 19 height 11
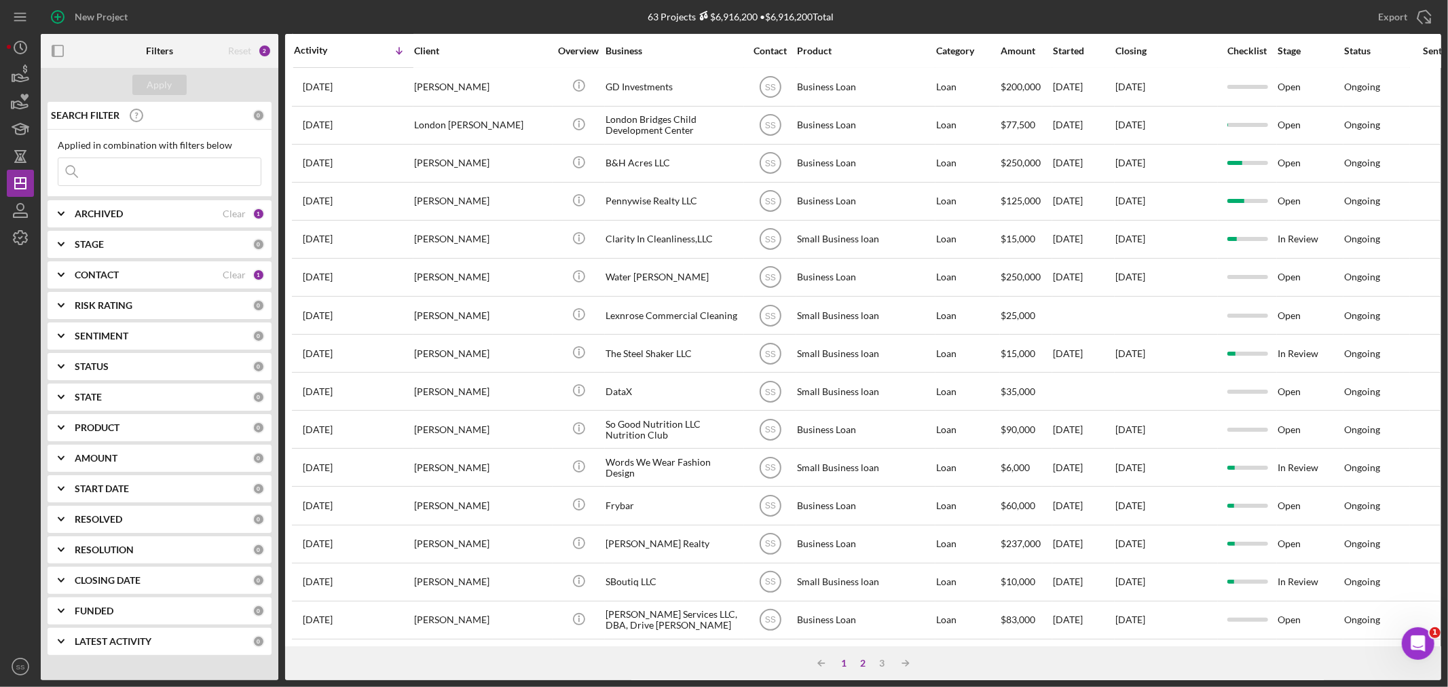
click at [842, 664] on div "1" at bounding box center [844, 663] width 19 height 11
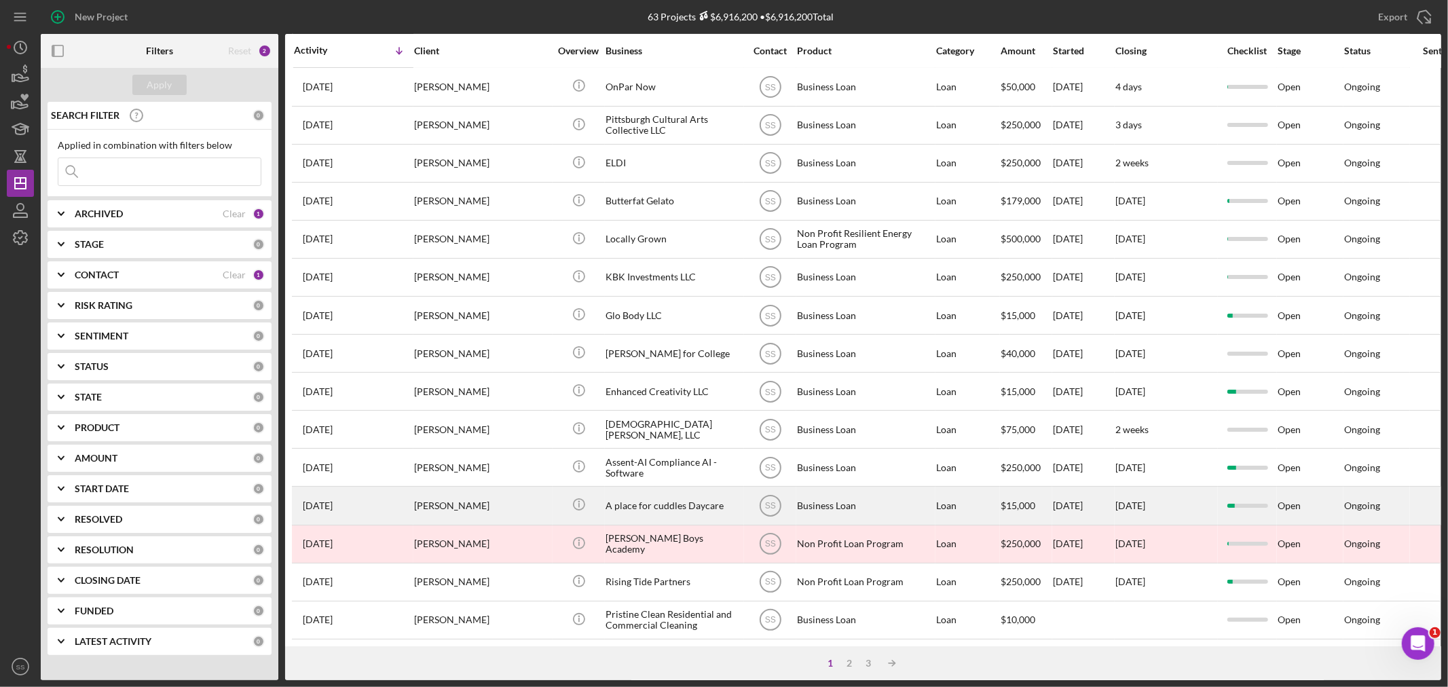
scroll to position [0, 0]
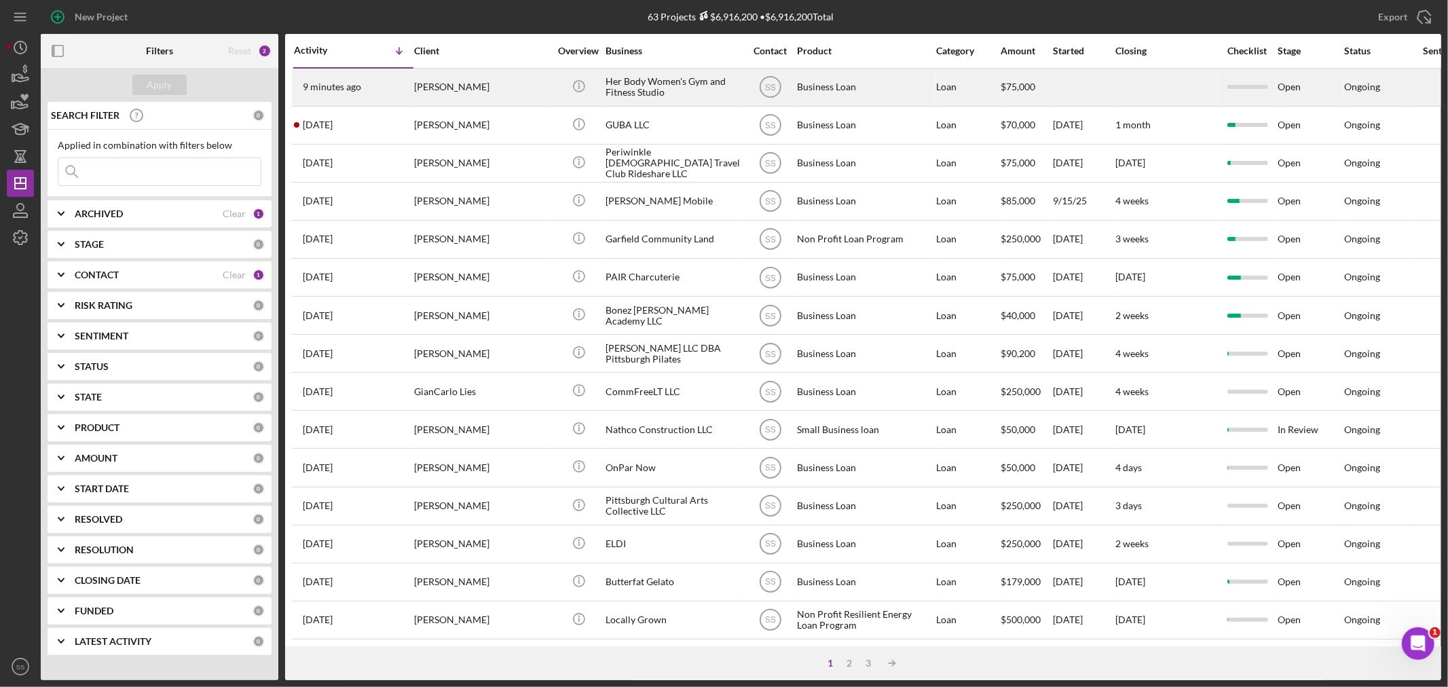
click at [648, 83] on div "Her Body Women's Gym and Fitness Studio" at bounding box center [673, 87] width 136 height 36
